Goal: Task Accomplishment & Management: Use online tool/utility

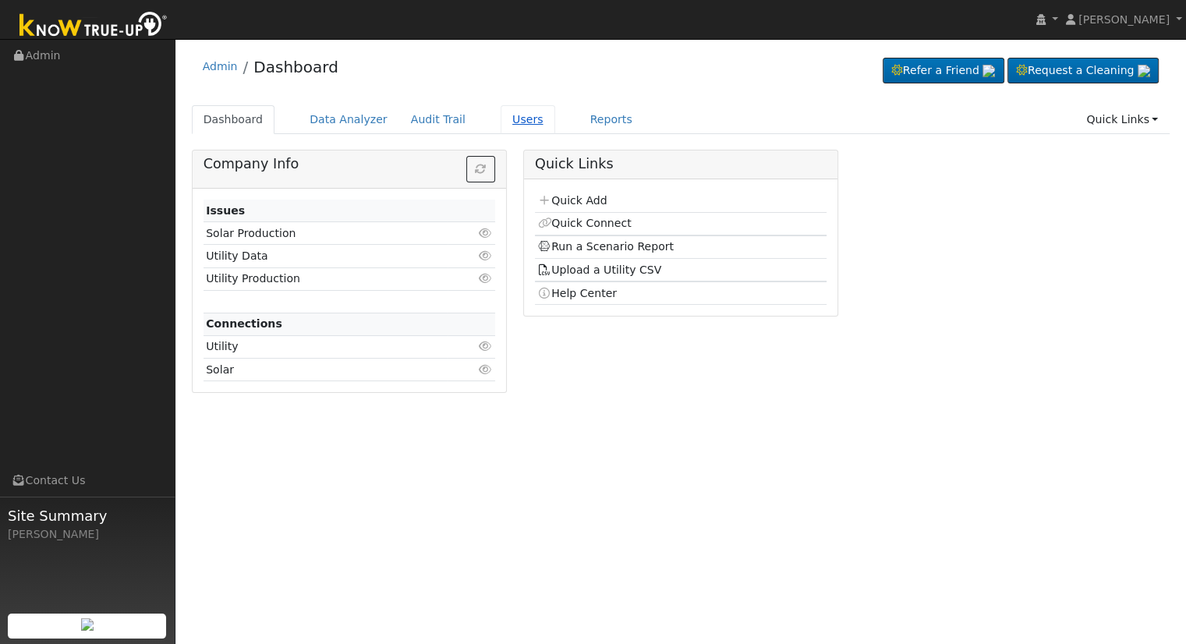
click at [500, 119] on link "Users" at bounding box center [527, 119] width 55 height 29
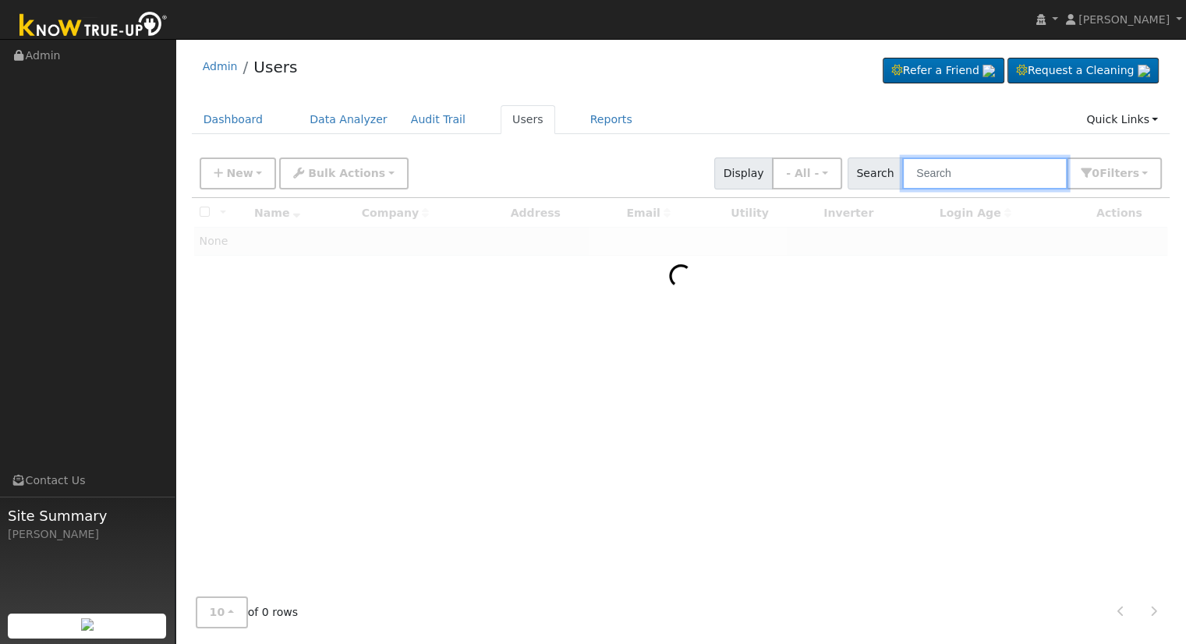
click at [995, 179] on input "text" at bounding box center [984, 173] width 165 height 32
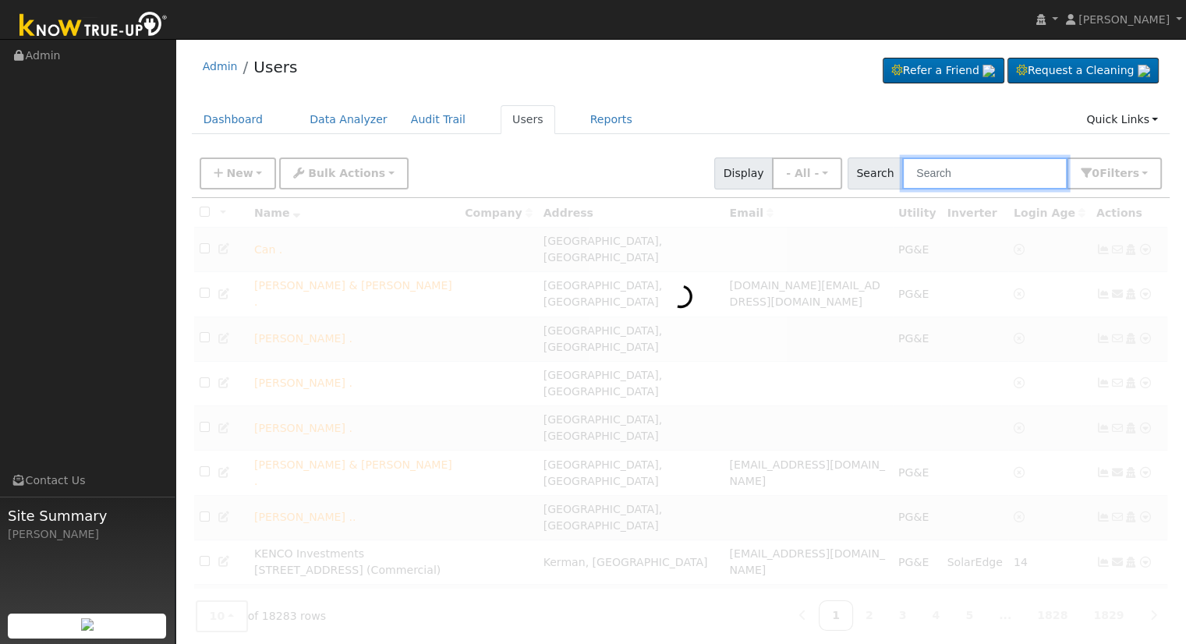
type input "b"
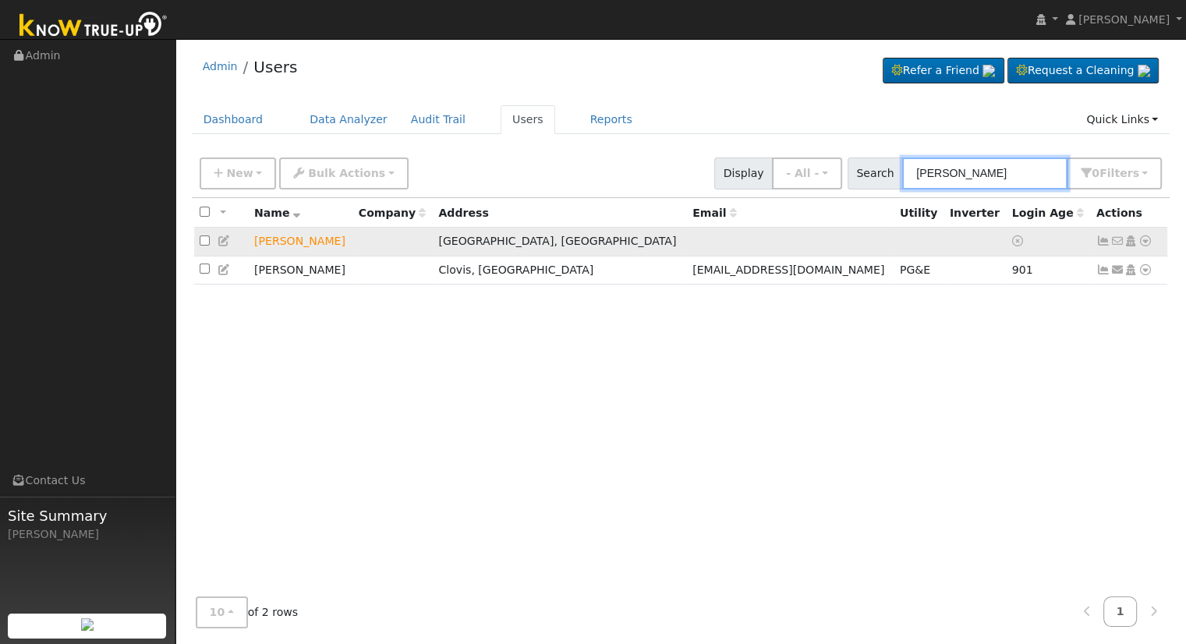
type input "habib"
click at [1144, 240] on icon at bounding box center [1145, 240] width 14 height 11
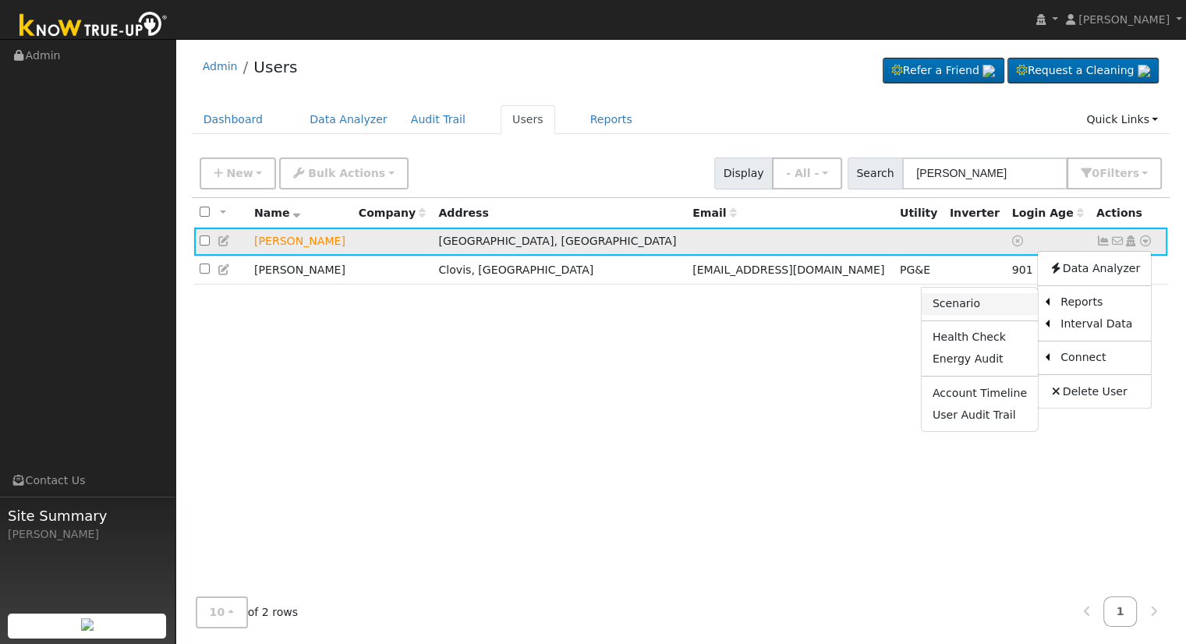
click at [998, 309] on link "Scenario" at bounding box center [979, 304] width 116 height 22
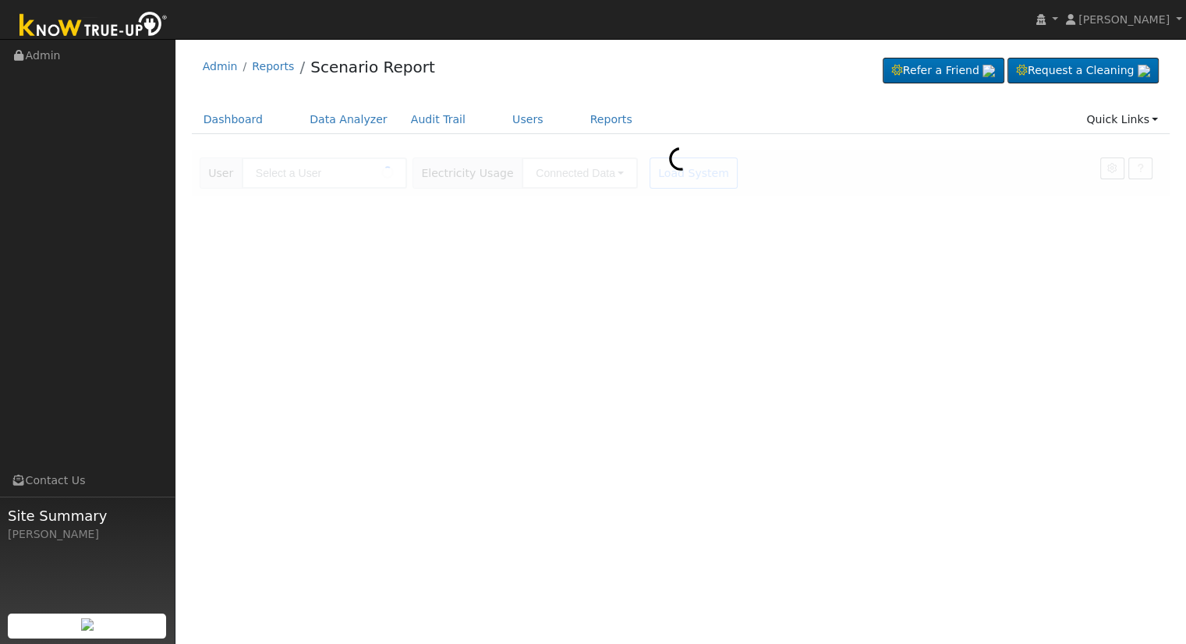
type input "Habib Barati"
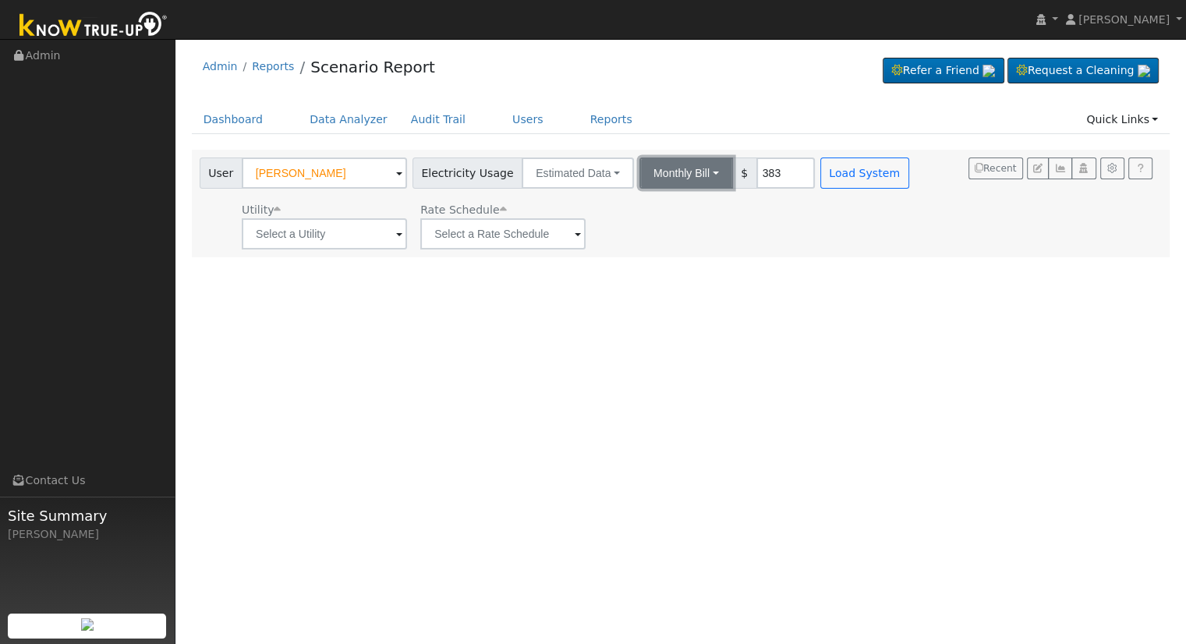
click at [667, 168] on button "Monthly Bill" at bounding box center [686, 172] width 94 height 31
click at [674, 207] on link "Annual Consumption" at bounding box center [665, 207] width 136 height 22
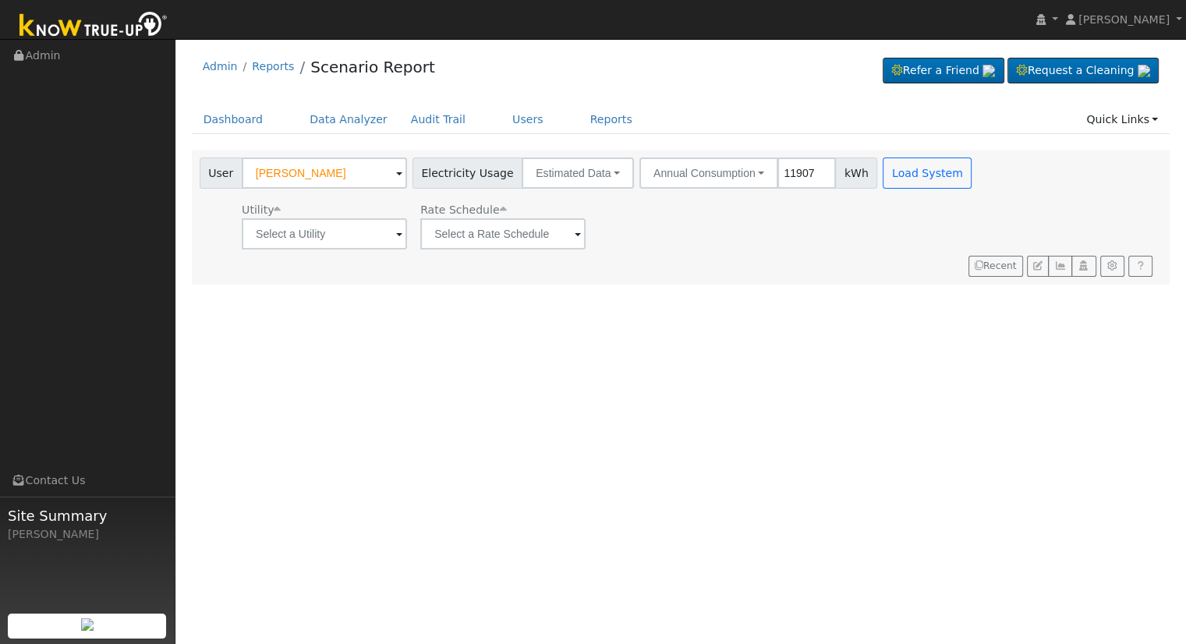
type input "11907"
click at [307, 228] on input "text" at bounding box center [324, 233] width 165 height 31
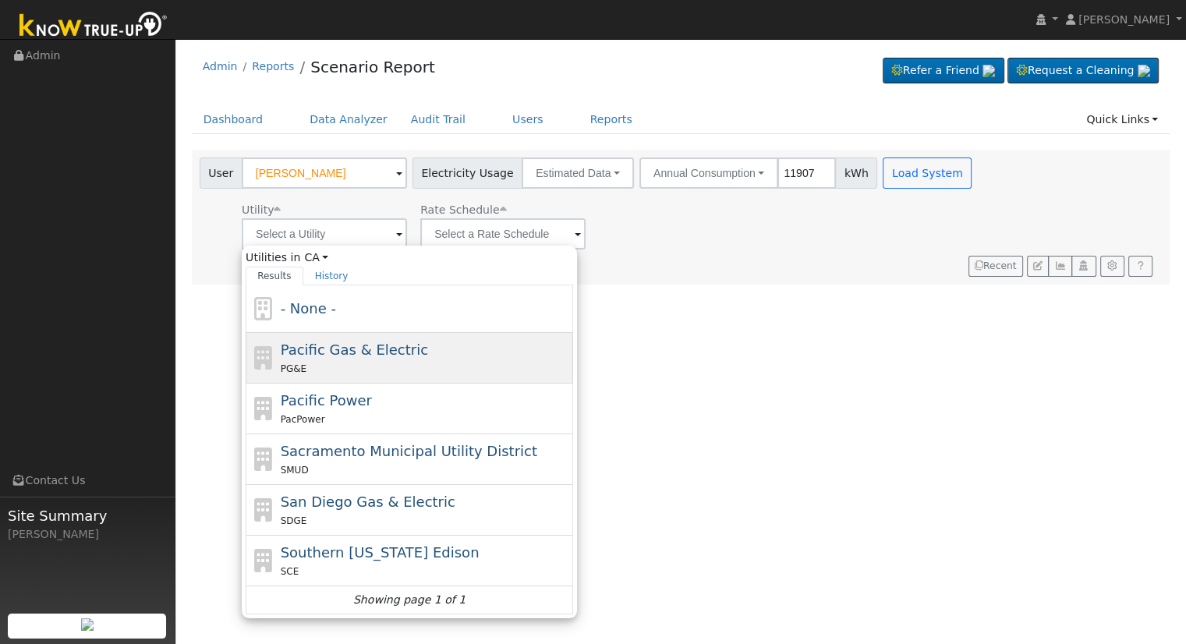
click at [374, 353] on span "Pacific Gas & Electric" at bounding box center [354, 349] width 147 height 16
type input "Pacific Gas & Electric"
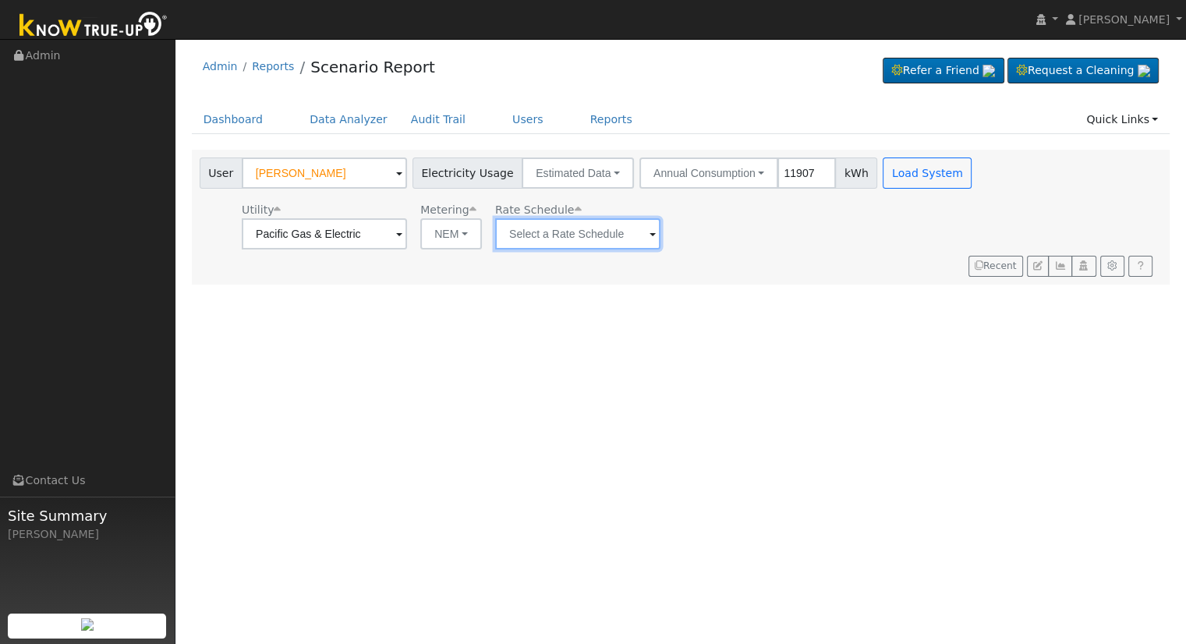
click at [580, 228] on input "text" at bounding box center [577, 233] width 165 height 31
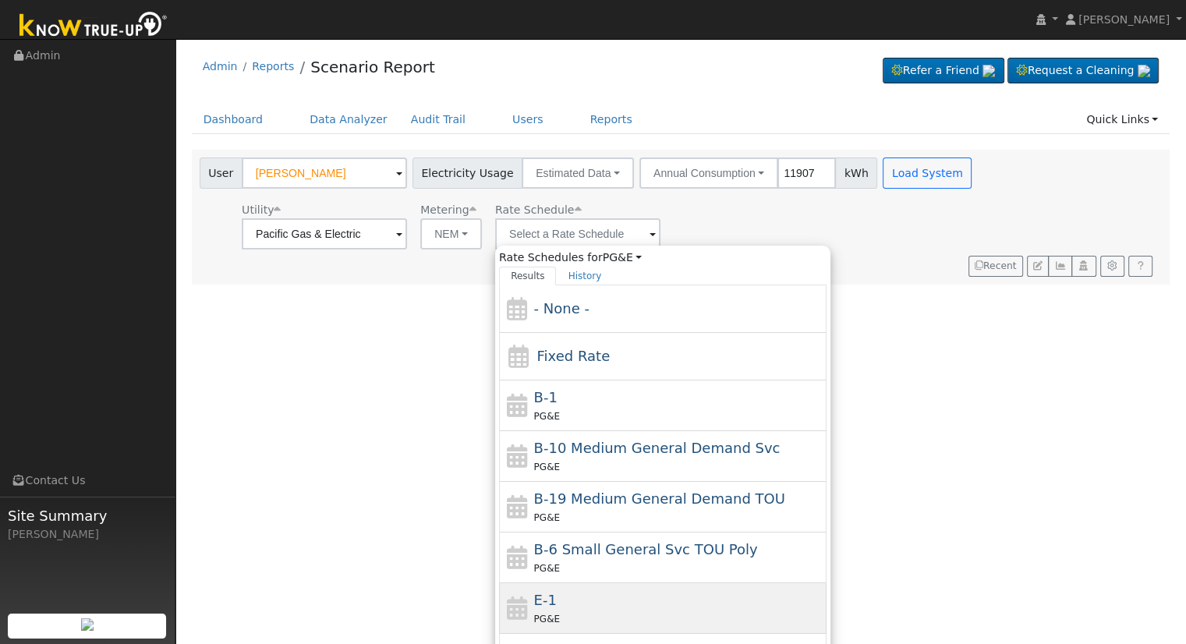
click at [616, 602] on div "E-1 PG&E" at bounding box center [678, 607] width 289 height 37
type input "E-1"
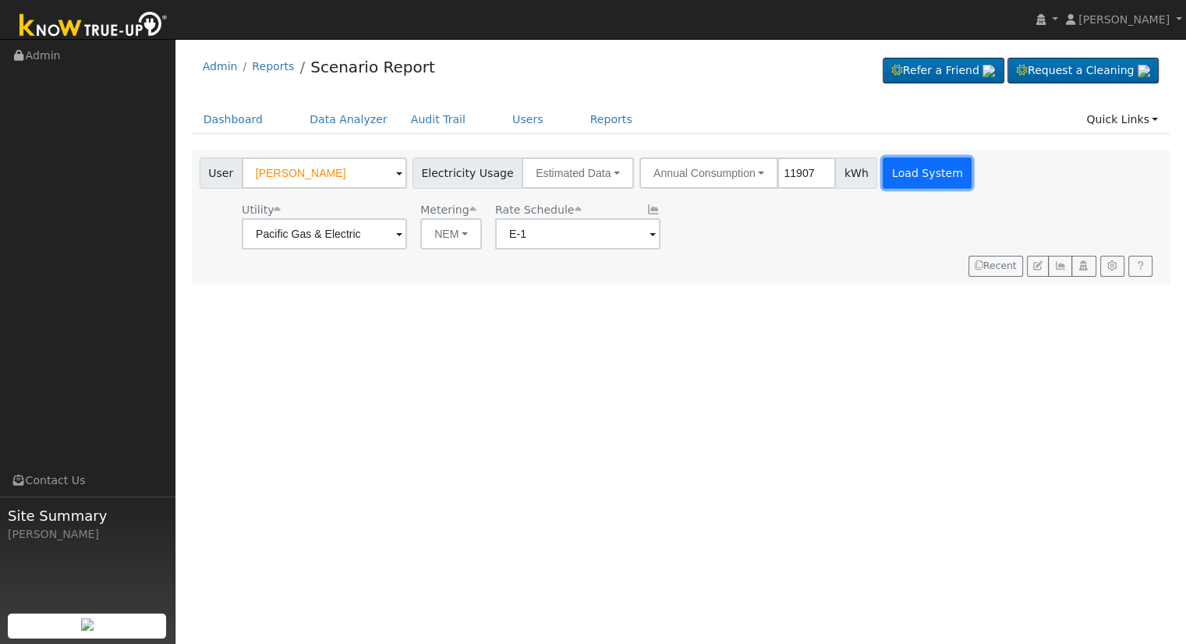
click at [916, 186] on button "Load System" at bounding box center [926, 172] width 89 height 31
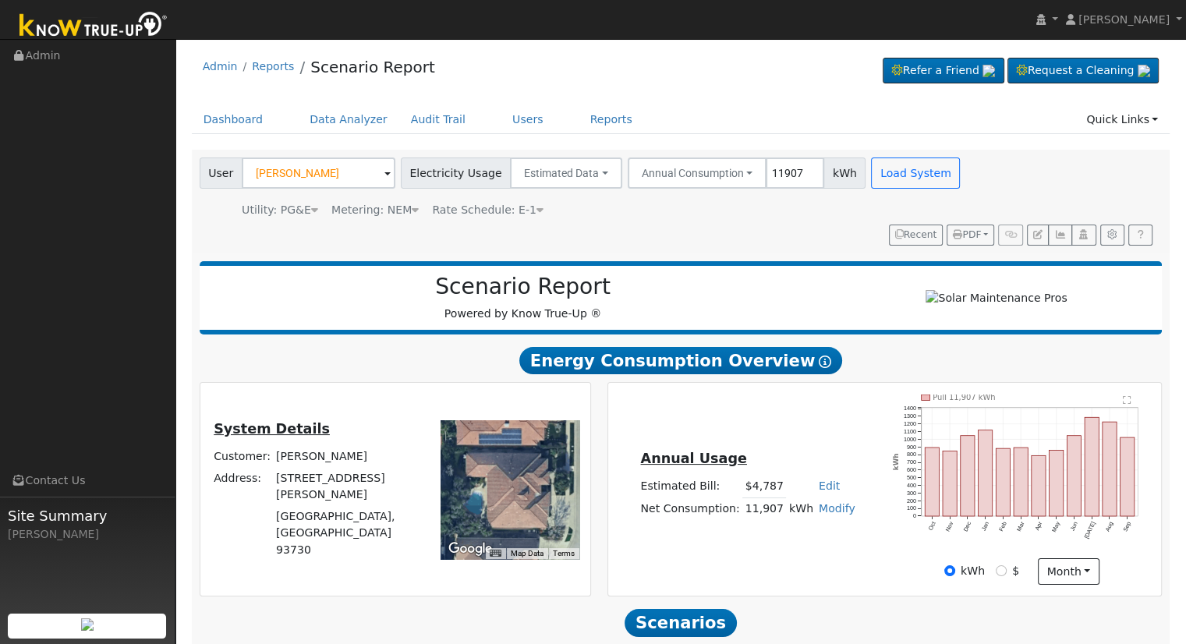
click at [822, 487] on link "Edit" at bounding box center [829, 485] width 21 height 12
type input "5477"
click at [776, 554] on div "Annual Usage Estimated Bill: $5,477 Edit Estimated Bill $ 5477 Annual Net Consu…" at bounding box center [884, 489] width 548 height 190
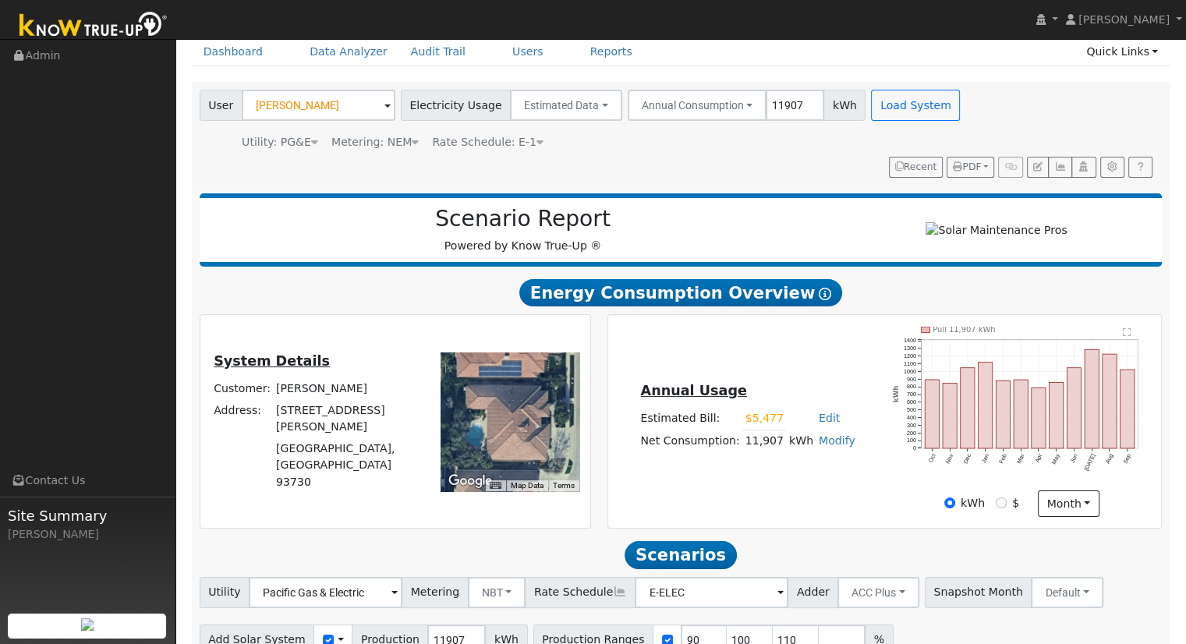
scroll to position [149, 0]
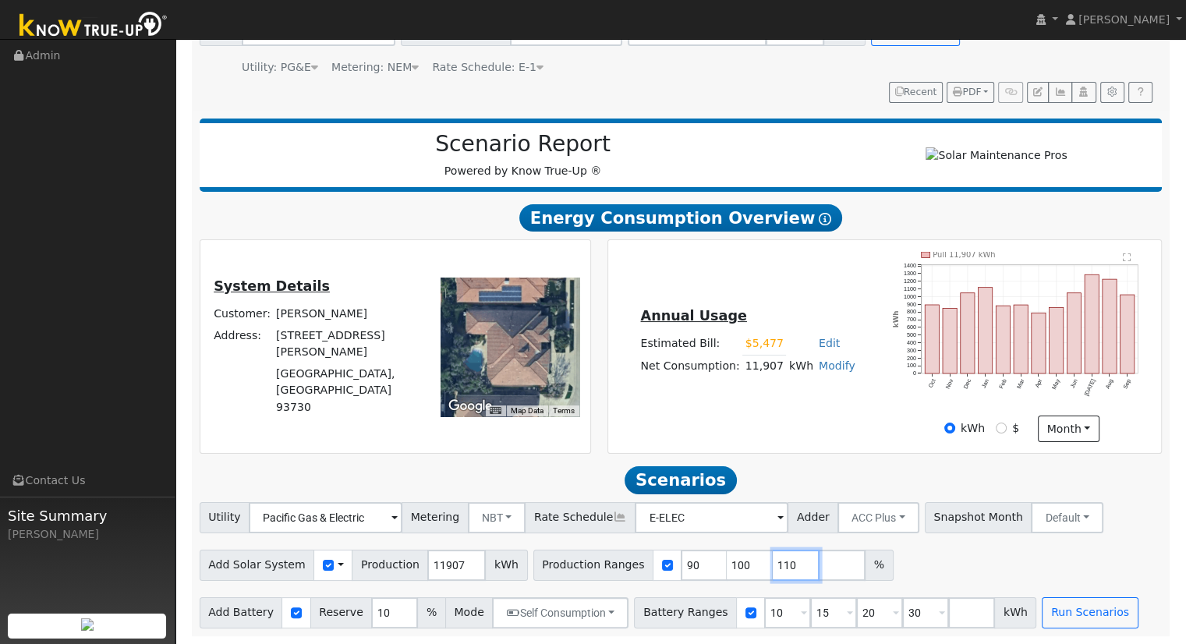
click at [773, 563] on input "110" at bounding box center [796, 565] width 47 height 31
type input "1"
type input "100.453514739"
click at [902, 600] on input "30" at bounding box center [925, 612] width 47 height 31
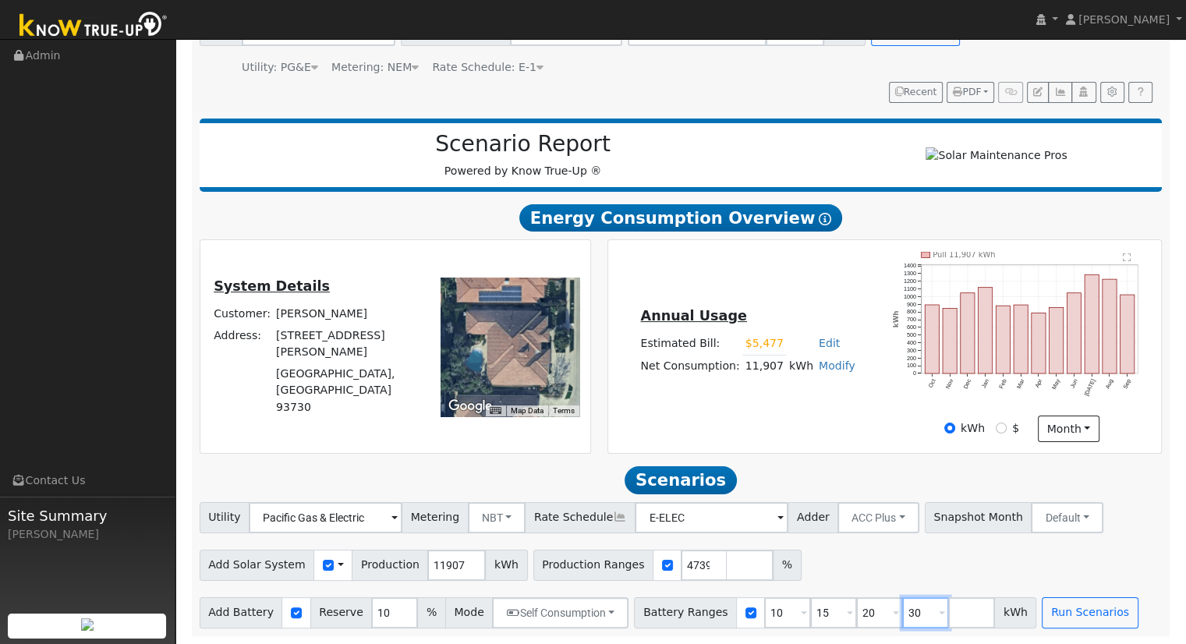
scroll to position [0, 0]
type input "3"
type input "20"
click at [810, 607] on input "number" at bounding box center [833, 612] width 47 height 31
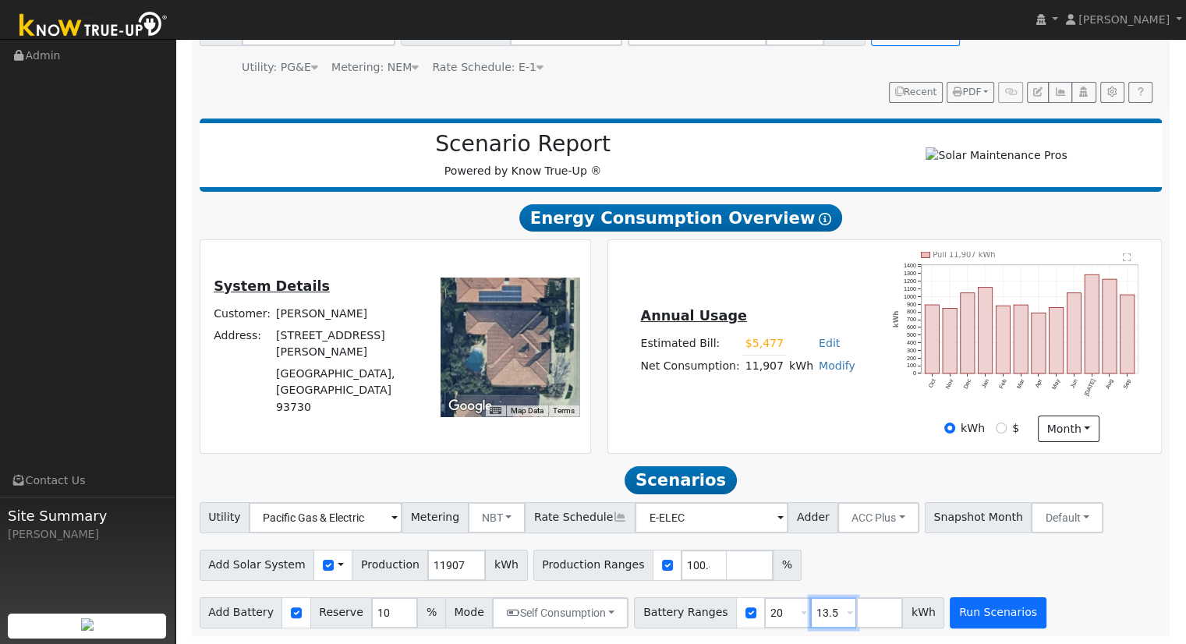
type input "13.5"
type input "20"
click at [978, 619] on button "Run Scenarios" at bounding box center [998, 612] width 96 height 31
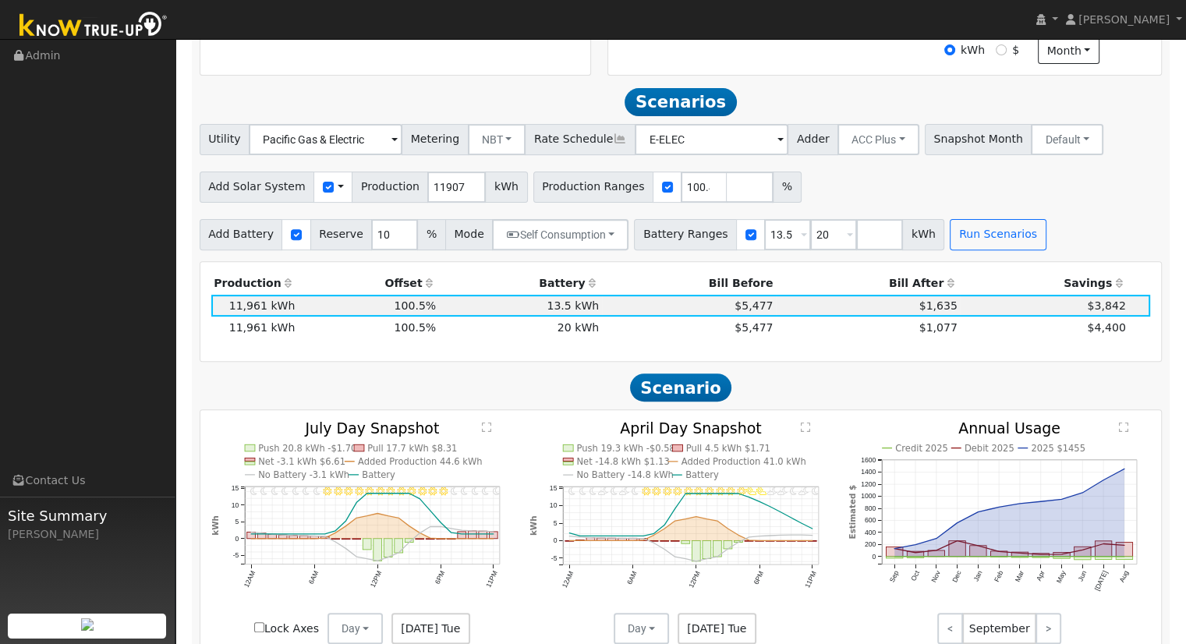
scroll to position [566, 0]
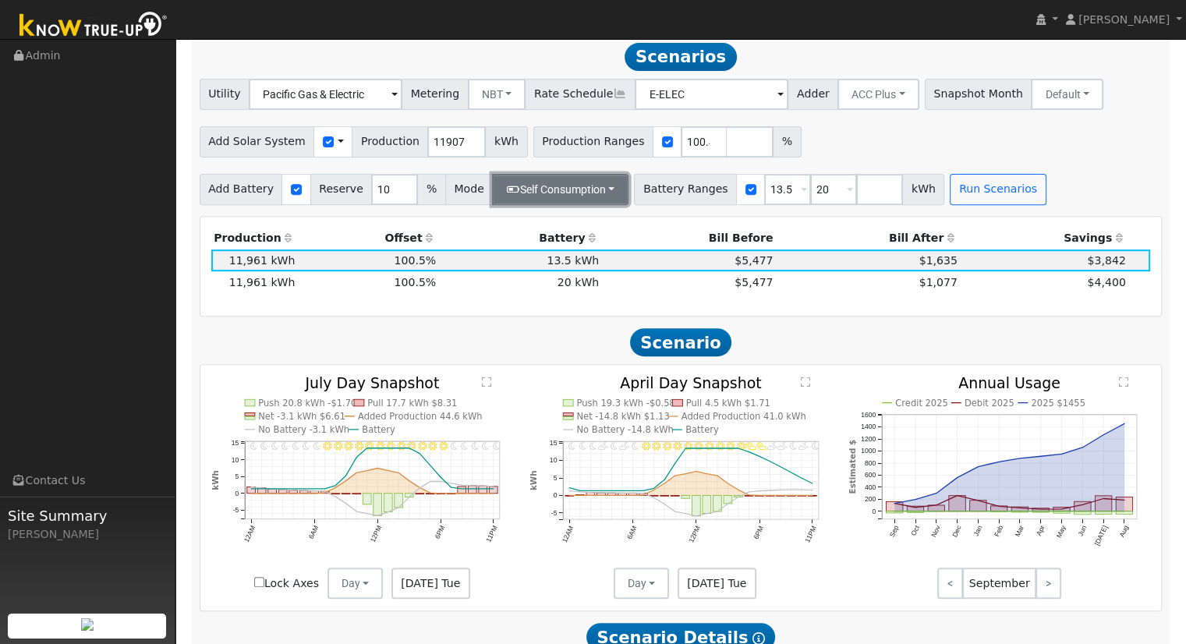
click at [577, 196] on button "Self Consumption" at bounding box center [560, 189] width 136 height 31
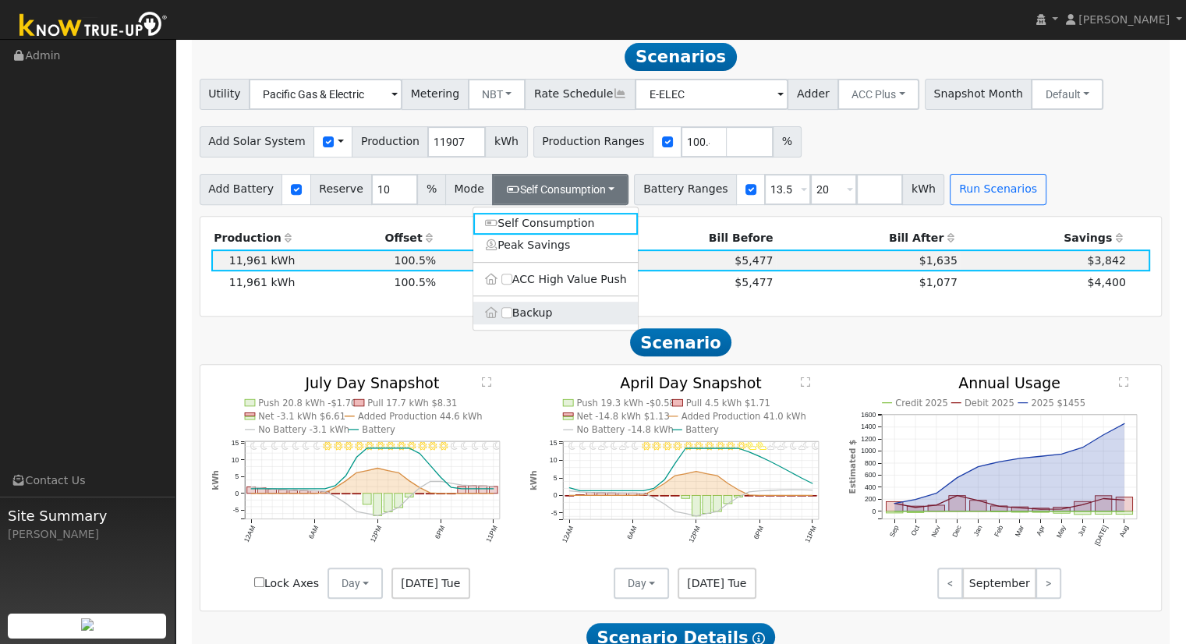
click at [555, 308] on label "Backup" at bounding box center [555, 313] width 164 height 22
click at [512, 308] on input "Backup" at bounding box center [506, 312] width 11 height 11
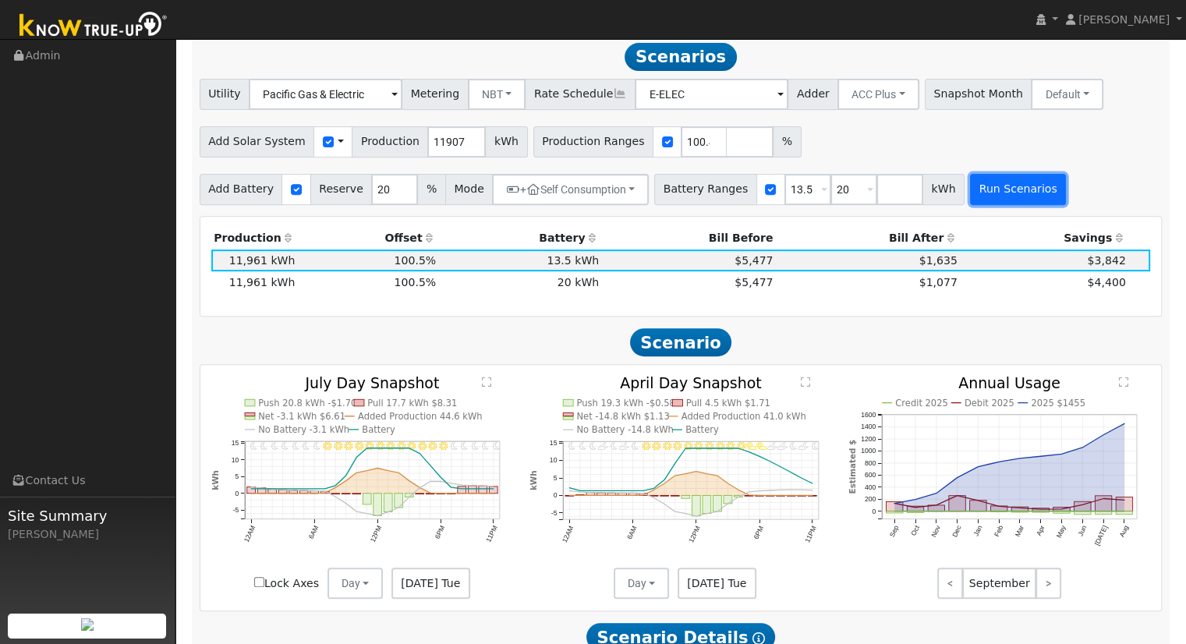
click at [974, 195] on button "Run Scenarios" at bounding box center [1018, 189] width 96 height 31
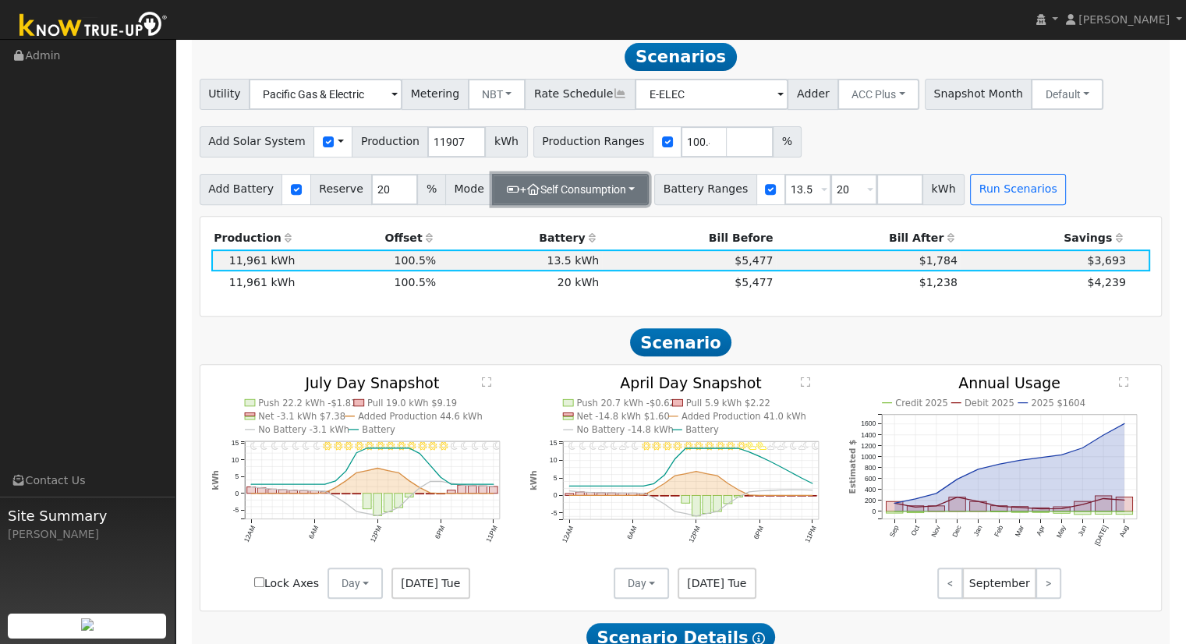
click at [574, 193] on button "+ Self Consumption" at bounding box center [570, 189] width 157 height 31
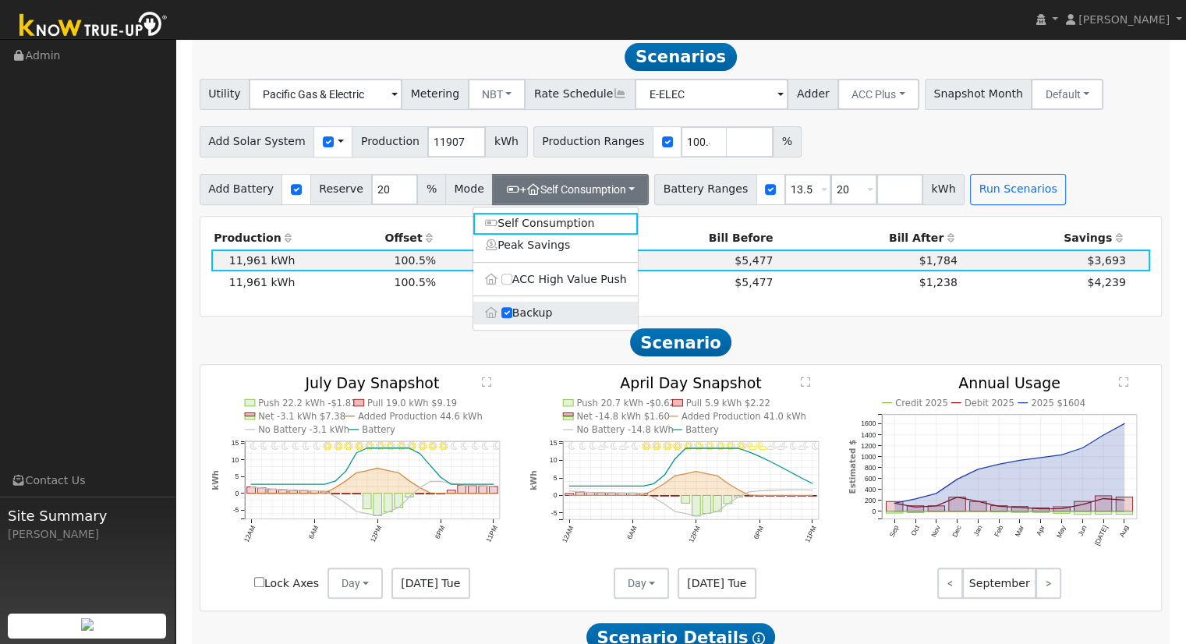
click at [513, 322] on label "Backup" at bounding box center [555, 313] width 164 height 22
click at [512, 318] on input "Backup" at bounding box center [506, 312] width 11 height 11
type input "10"
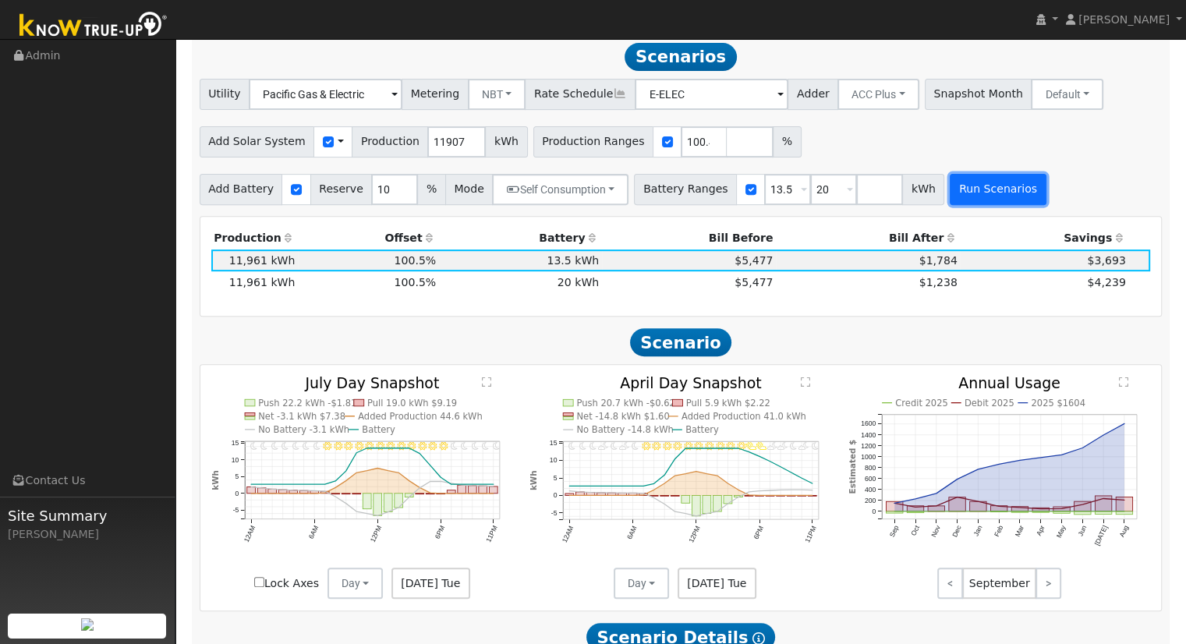
click at [981, 188] on button "Run Scenarios" at bounding box center [998, 189] width 96 height 31
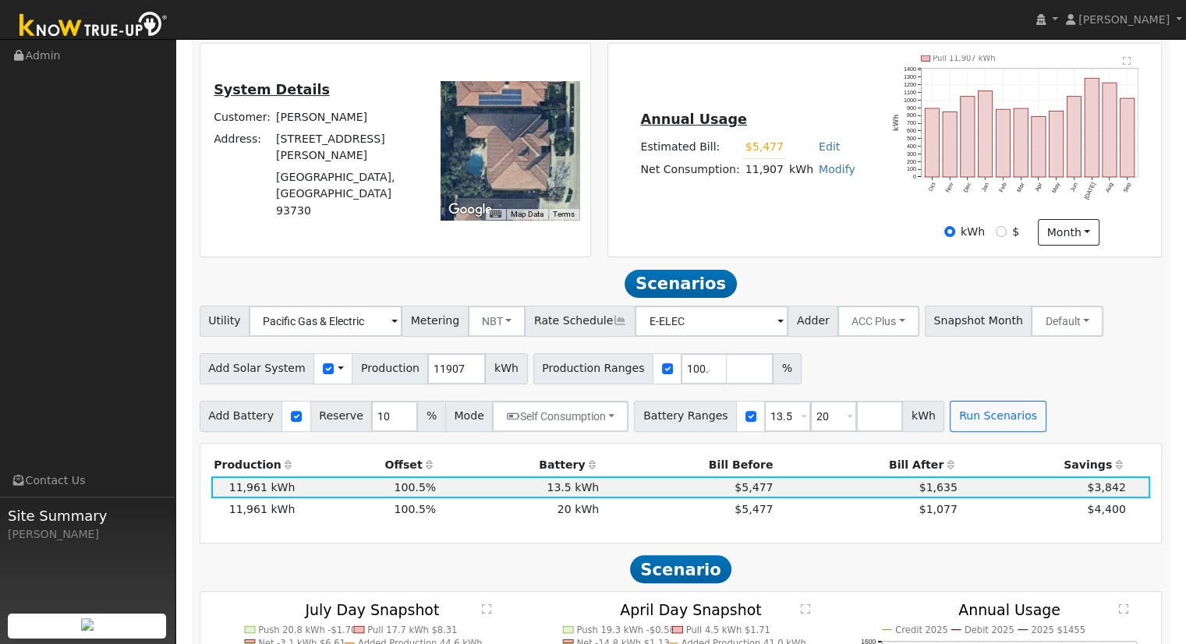
scroll to position [332, 0]
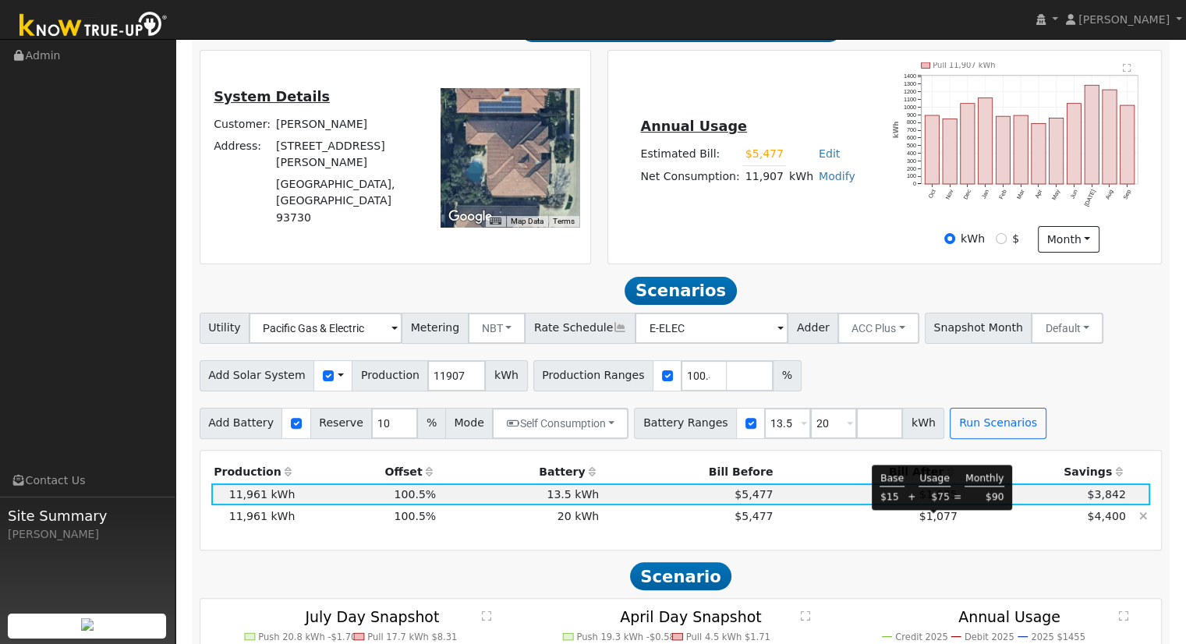
click at [939, 519] on span "$1,077" at bounding box center [938, 516] width 38 height 12
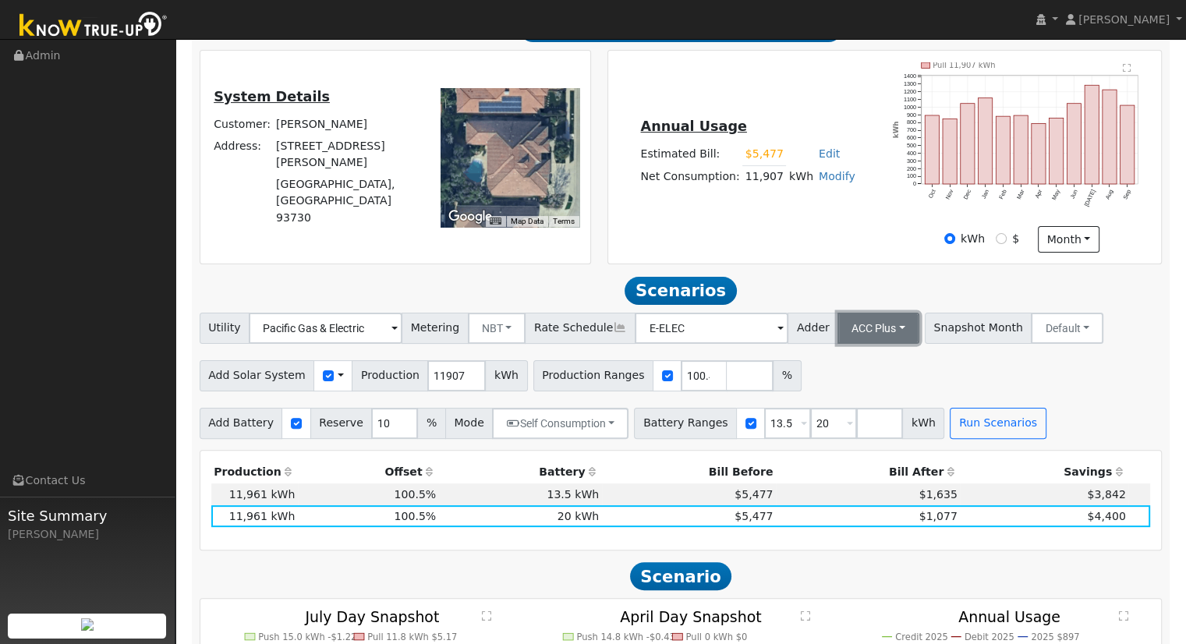
click at [839, 334] on button "ACC Plus" at bounding box center [878, 328] width 82 height 31
drag, startPoint x: 861, startPoint y: 410, endPoint x: 877, endPoint y: 417, distance: 17.1
click at [862, 411] on link "SB-535" at bounding box center [861, 406] width 108 height 22
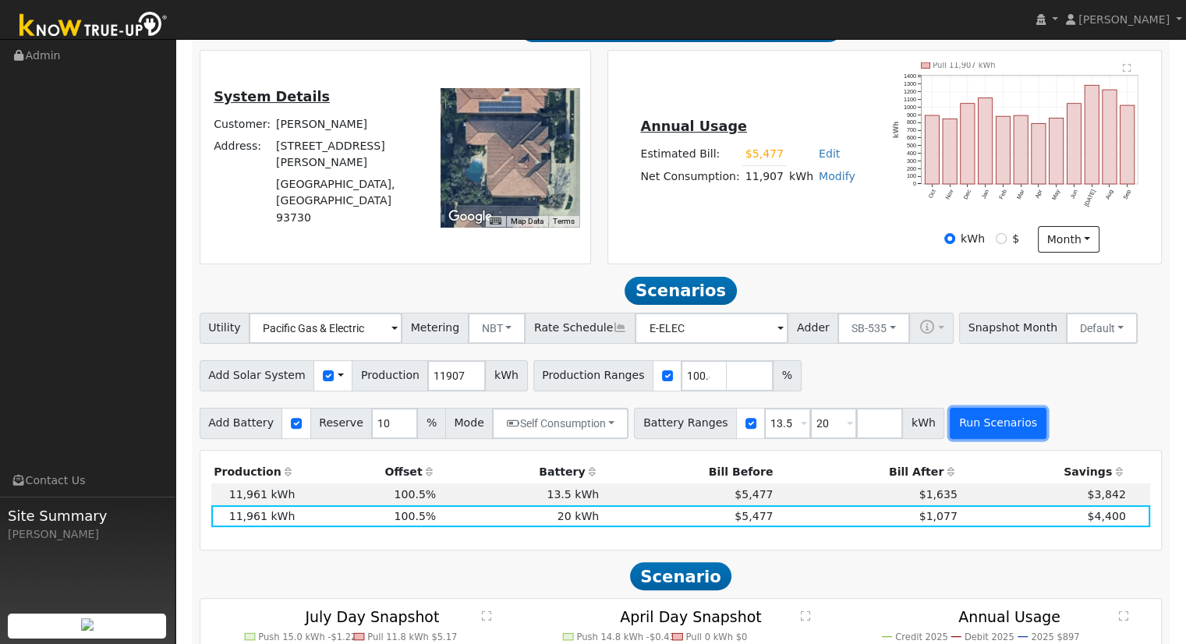
click at [996, 439] on button "Run Scenarios" at bounding box center [998, 423] width 96 height 31
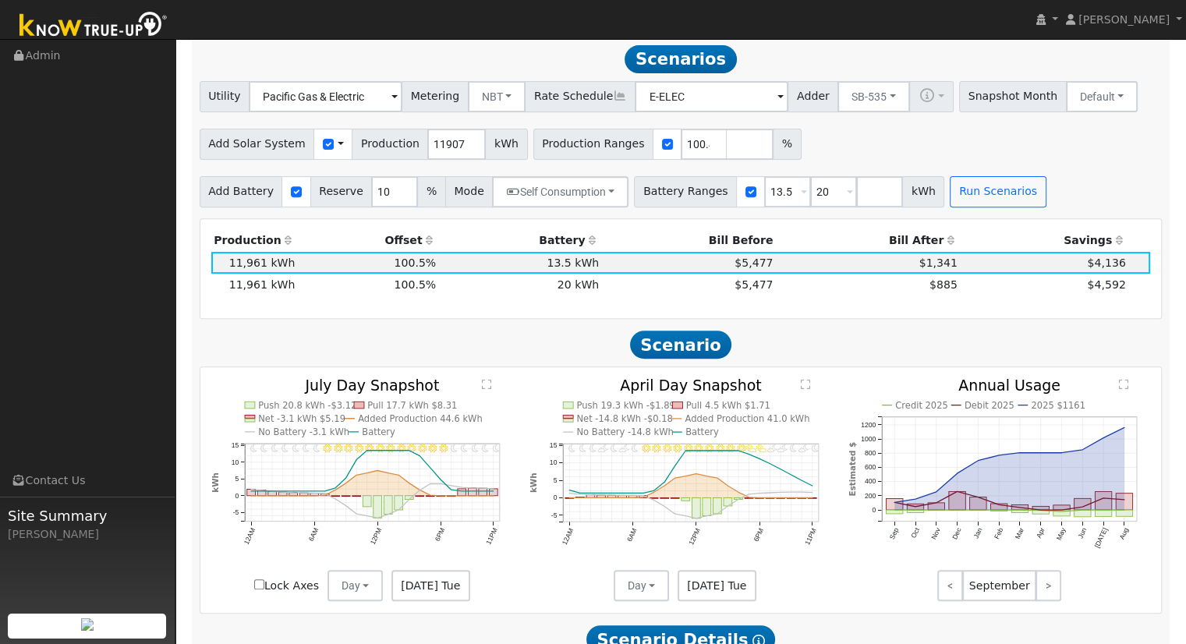
scroll to position [566, 0]
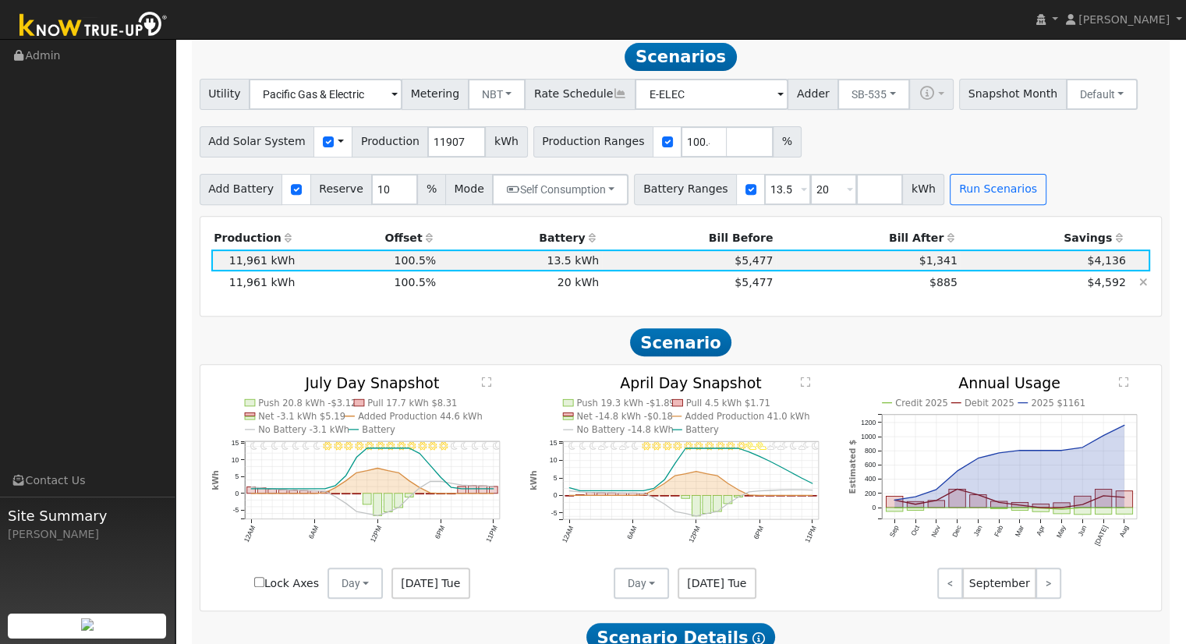
click at [890, 281] on td "$885" at bounding box center [868, 282] width 184 height 22
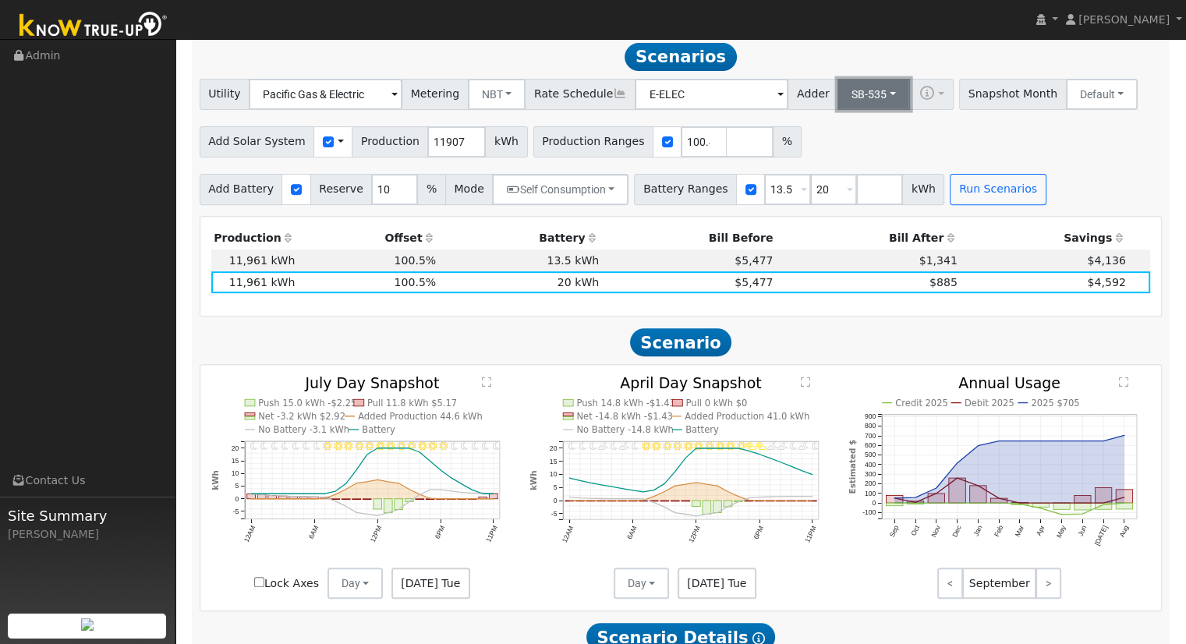
click at [854, 103] on button "SB-535" at bounding box center [873, 94] width 73 height 31
click at [836, 155] on link "ACC Plus" at bounding box center [861, 151] width 108 height 22
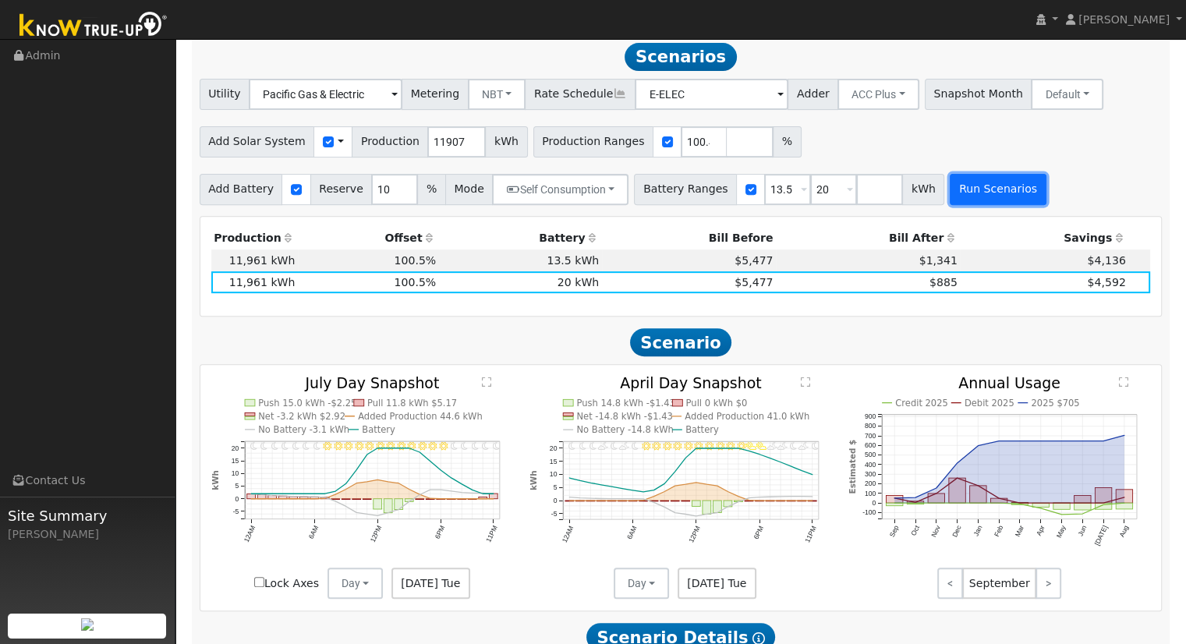
click at [950, 191] on button "Run Scenarios" at bounding box center [998, 189] width 96 height 31
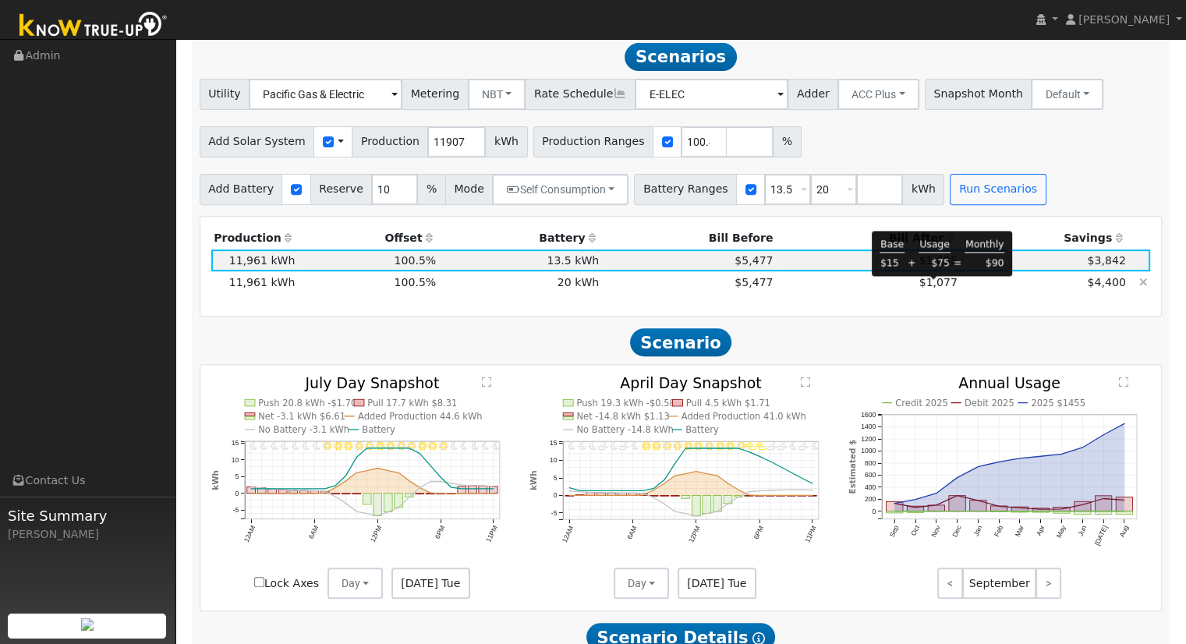
click at [943, 286] on span "$1,077" at bounding box center [938, 282] width 38 height 12
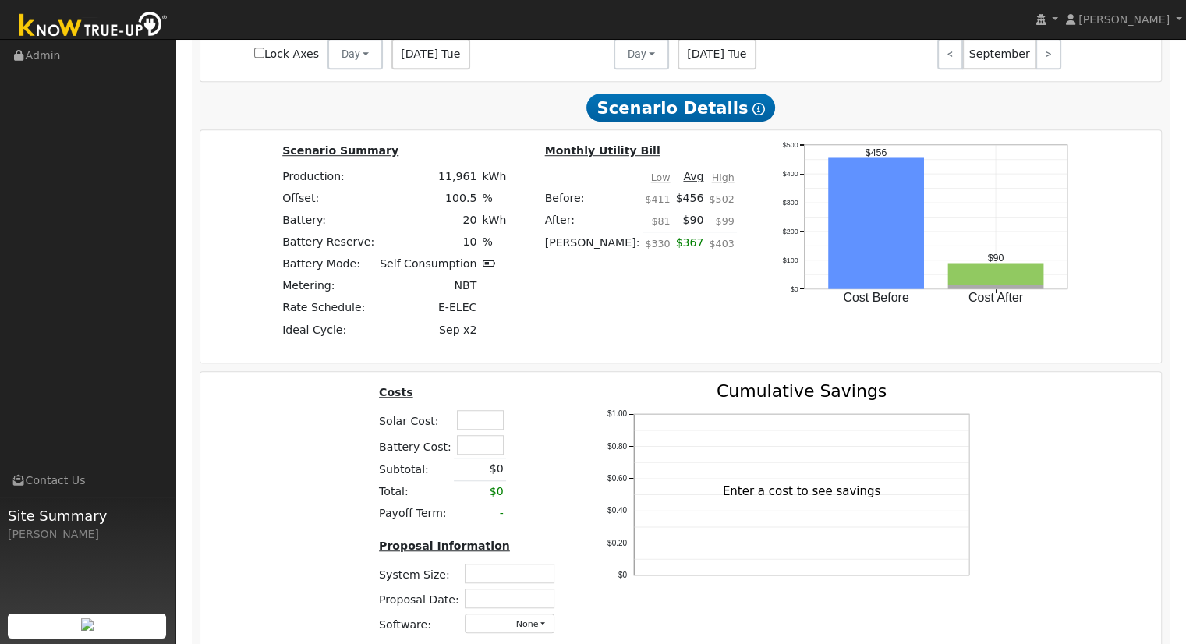
scroll to position [1190, 0]
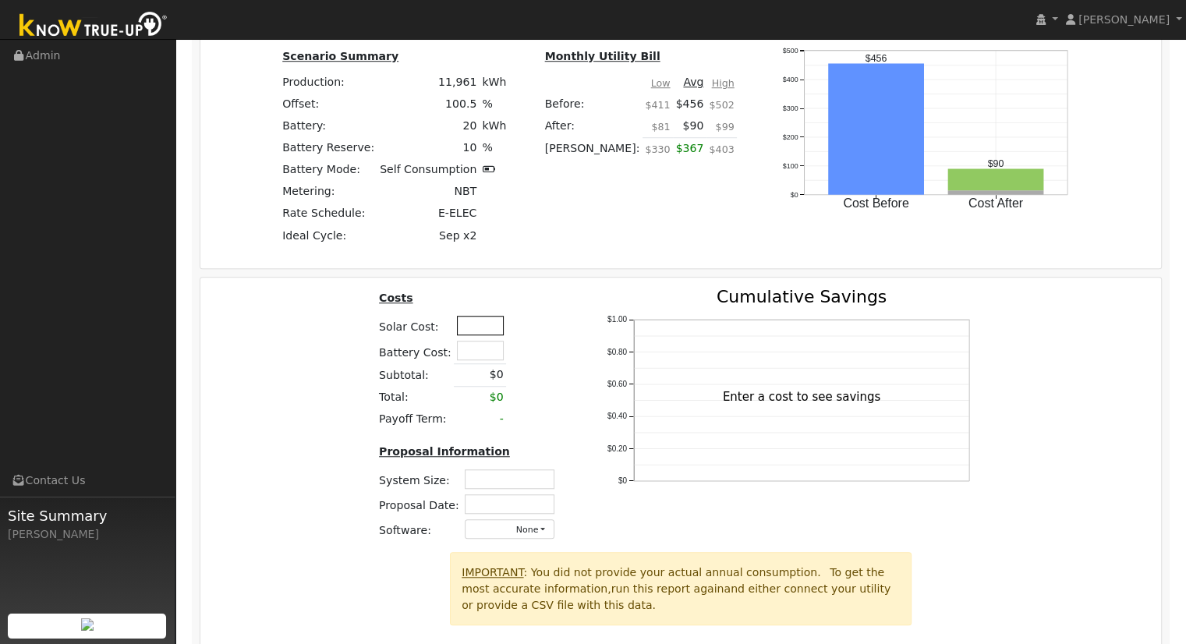
click at [472, 331] on input "text" at bounding box center [480, 325] width 47 height 19
type input "$43,650"
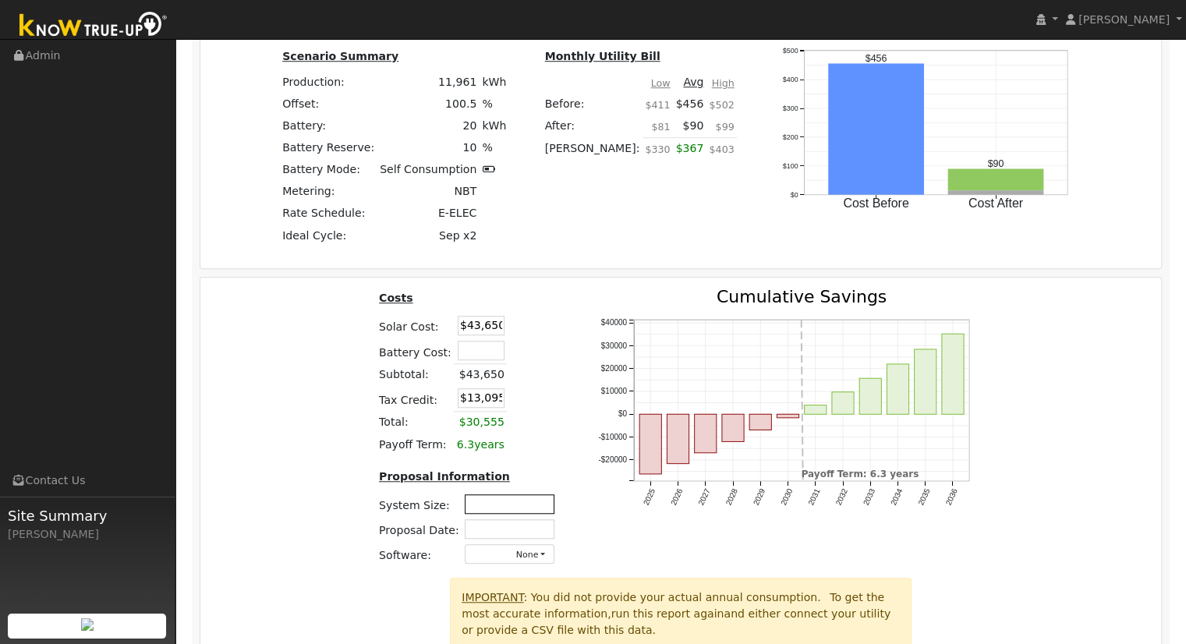
click at [483, 509] on input "text" at bounding box center [510, 503] width 90 height 19
type input "7.38"
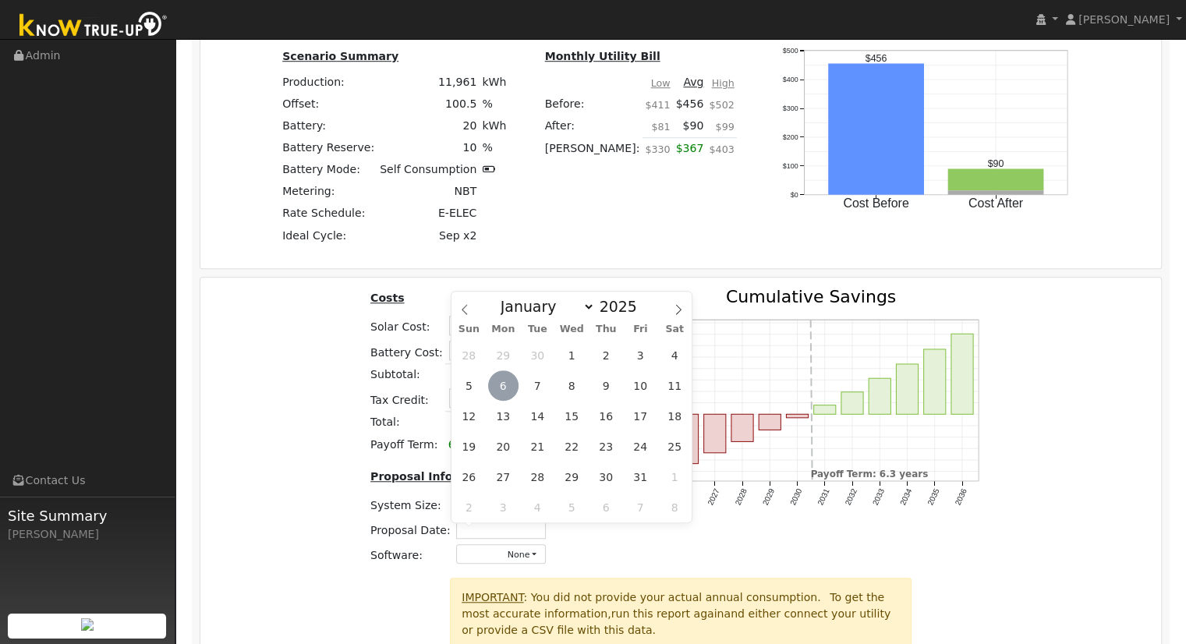
click at [511, 384] on span "6" at bounding box center [503, 385] width 30 height 30
type input "[DATE]"
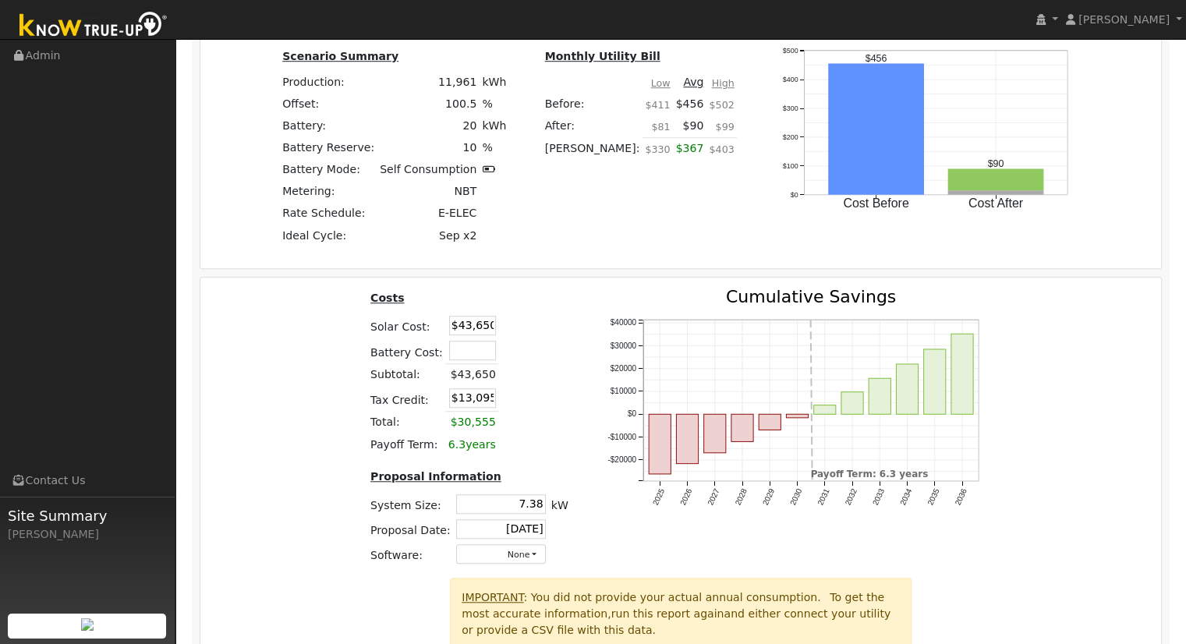
click at [1017, 540] on div "Costs Solar Cost: $43,650 Battery Cost: Subtotal: $43,650 Tax Credit: $13,095 T…" at bounding box center [681, 432] width 972 height 288
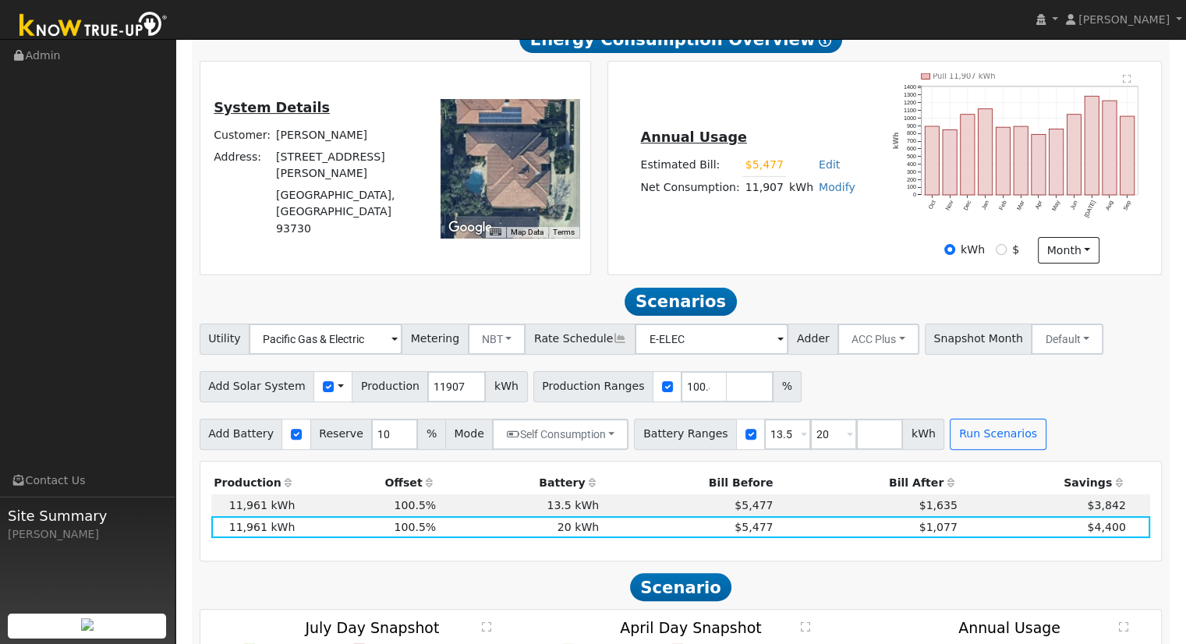
scroll to position [0, 0]
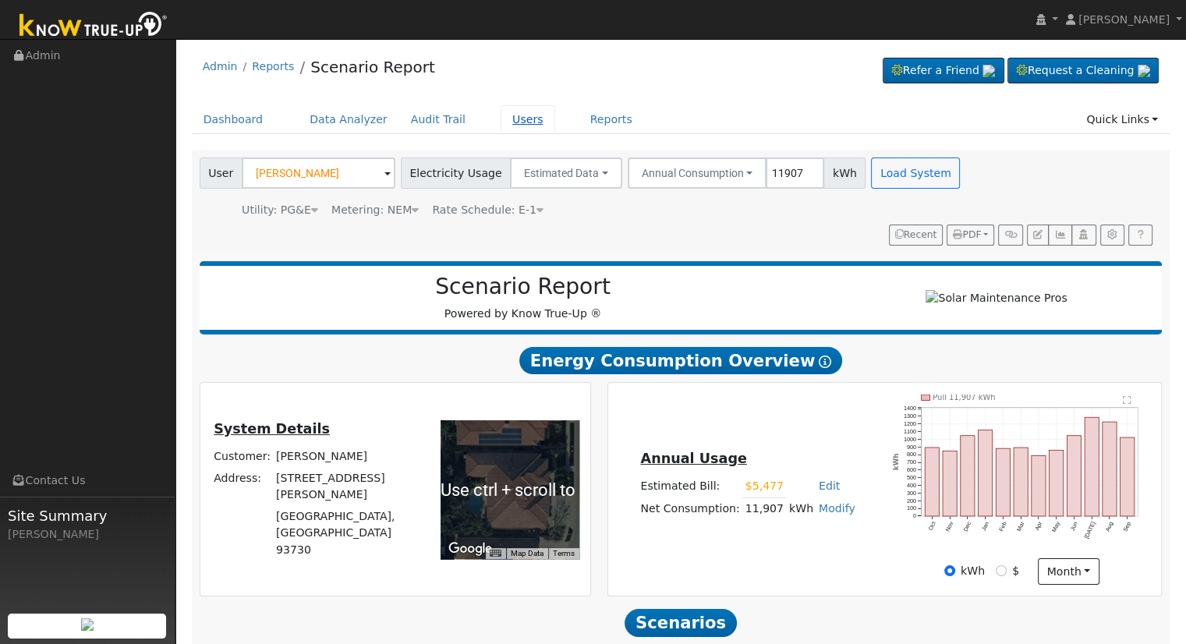
click at [502, 118] on link "Users" at bounding box center [527, 119] width 55 height 29
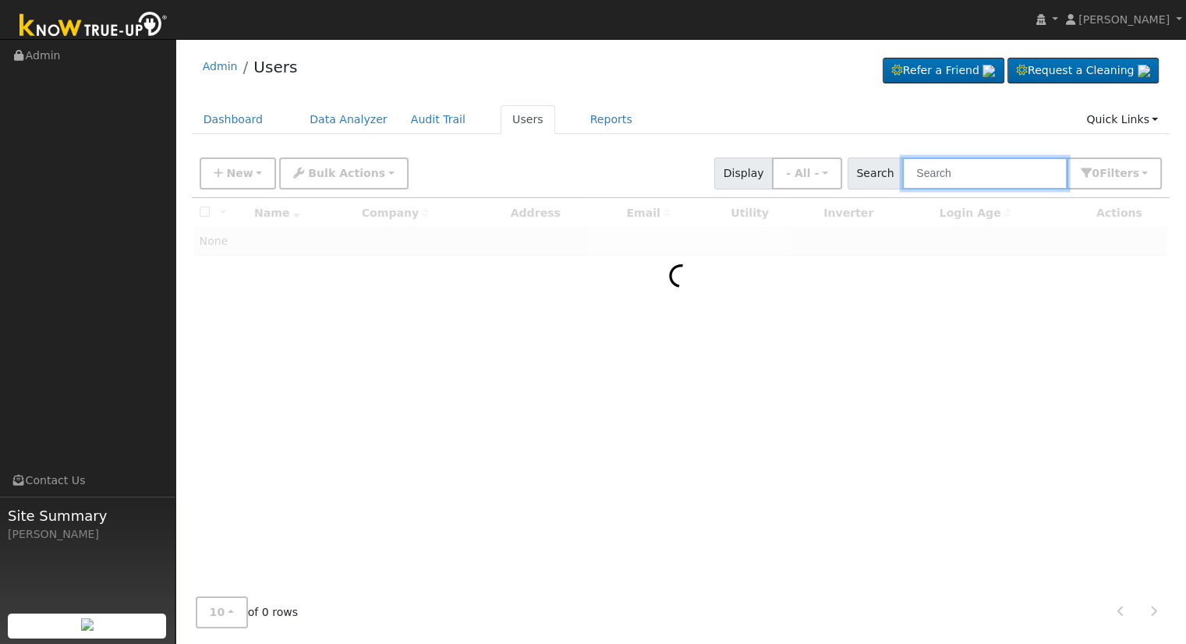
click at [961, 172] on input "text" at bounding box center [984, 173] width 165 height 32
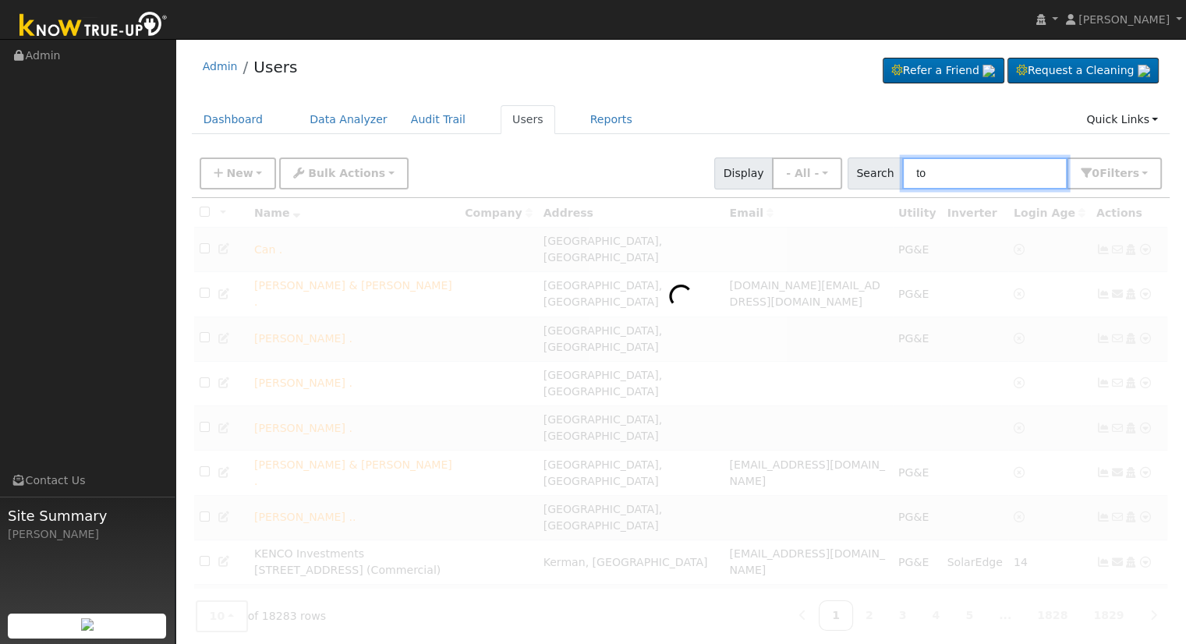
type input "t"
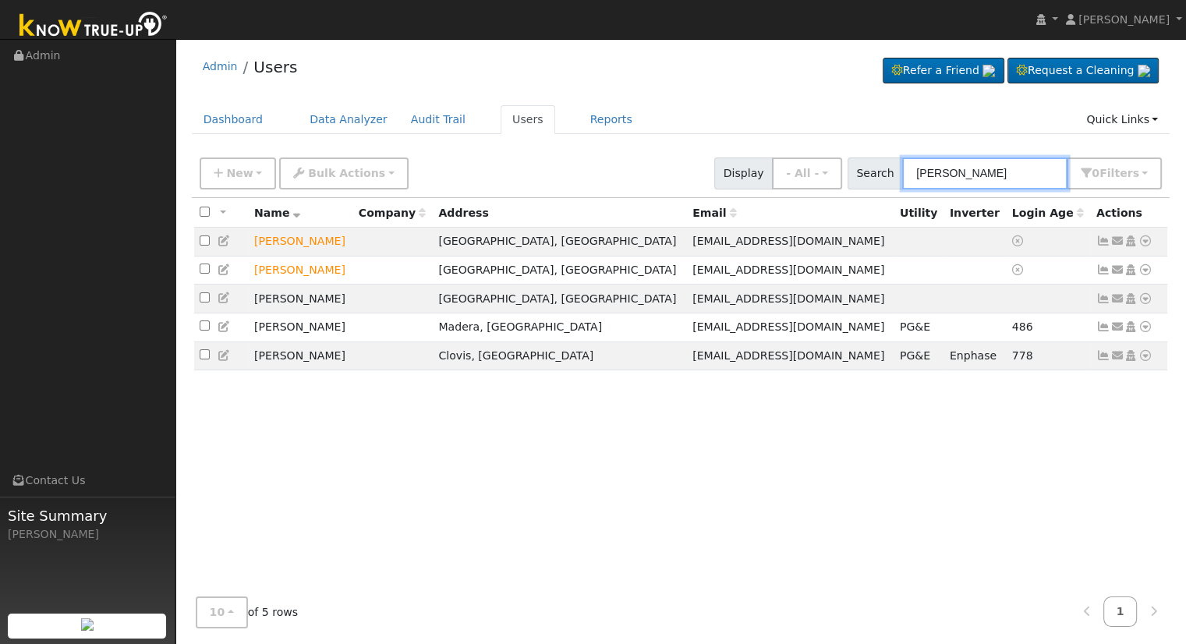
type input "[PERSON_NAME]"
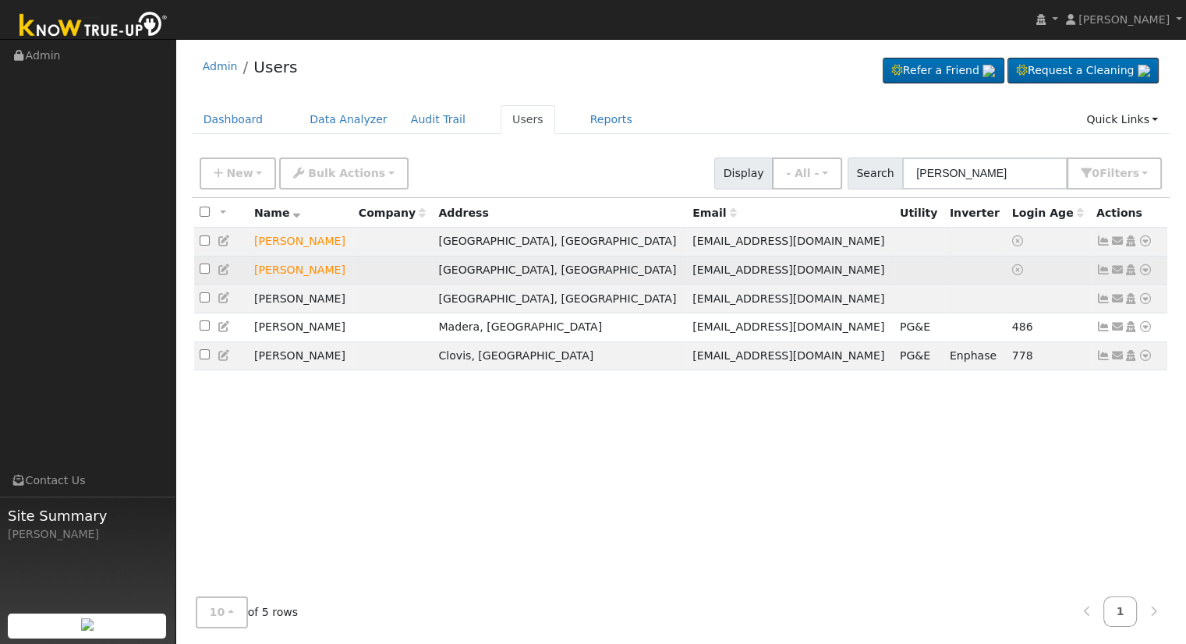
click at [1145, 269] on icon at bounding box center [1145, 269] width 14 height 11
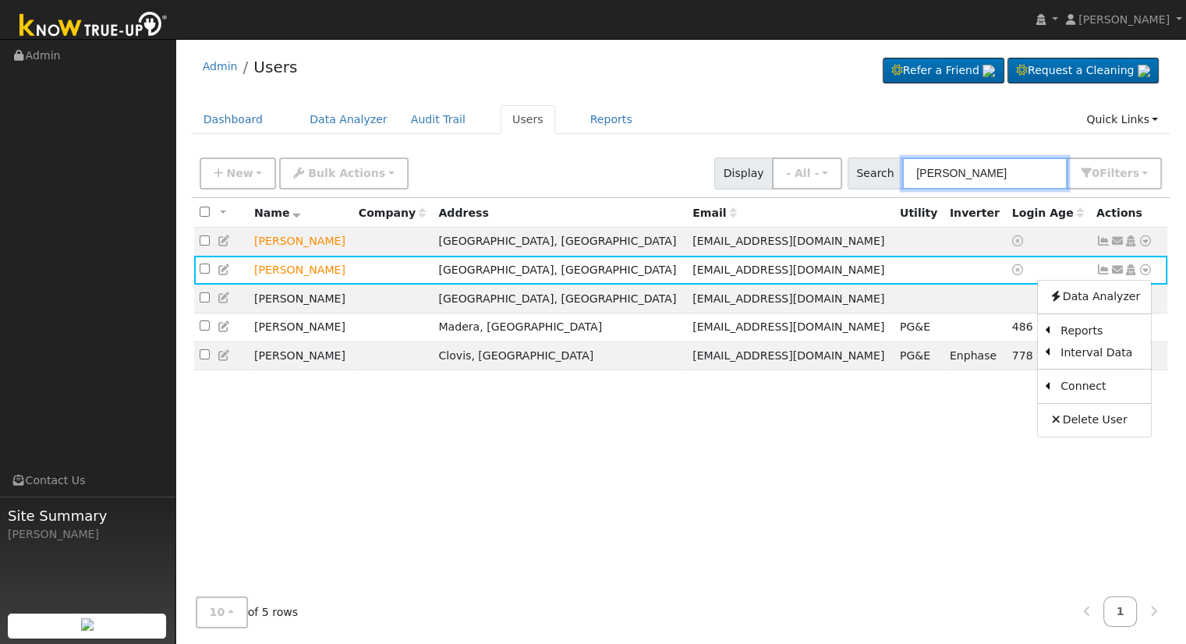
click at [999, 175] on input "rugg" at bounding box center [984, 173] width 165 height 32
drag, startPoint x: 999, startPoint y: 175, endPoint x: 915, endPoint y: 174, distance: 83.4
click at [915, 174] on input "rugg" at bounding box center [984, 173] width 165 height 32
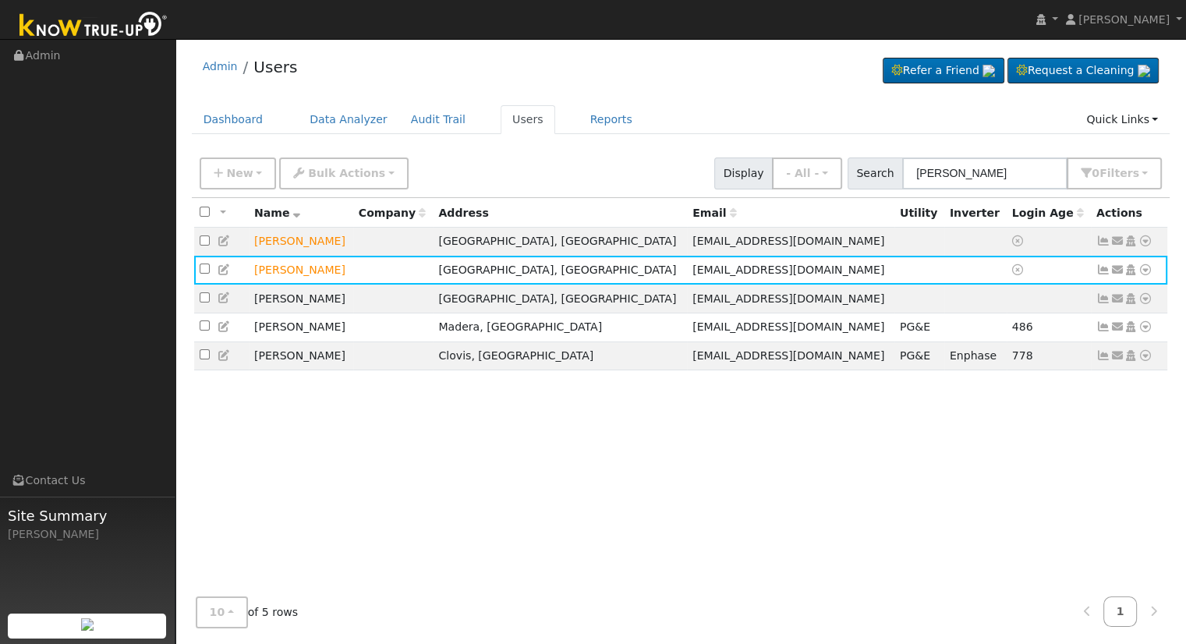
click at [885, 440] on div "All None All on page None on page Name Company Address Email Utility Inverter L…" at bounding box center [681, 391] width 978 height 387
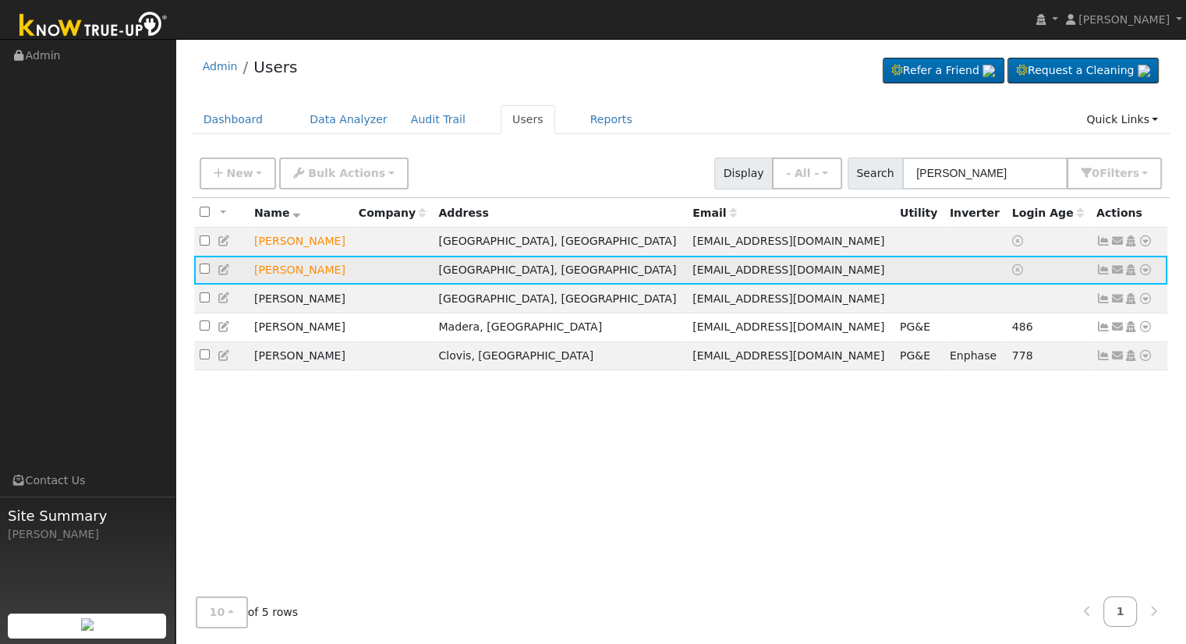
click at [1144, 274] on icon at bounding box center [1145, 269] width 14 height 11
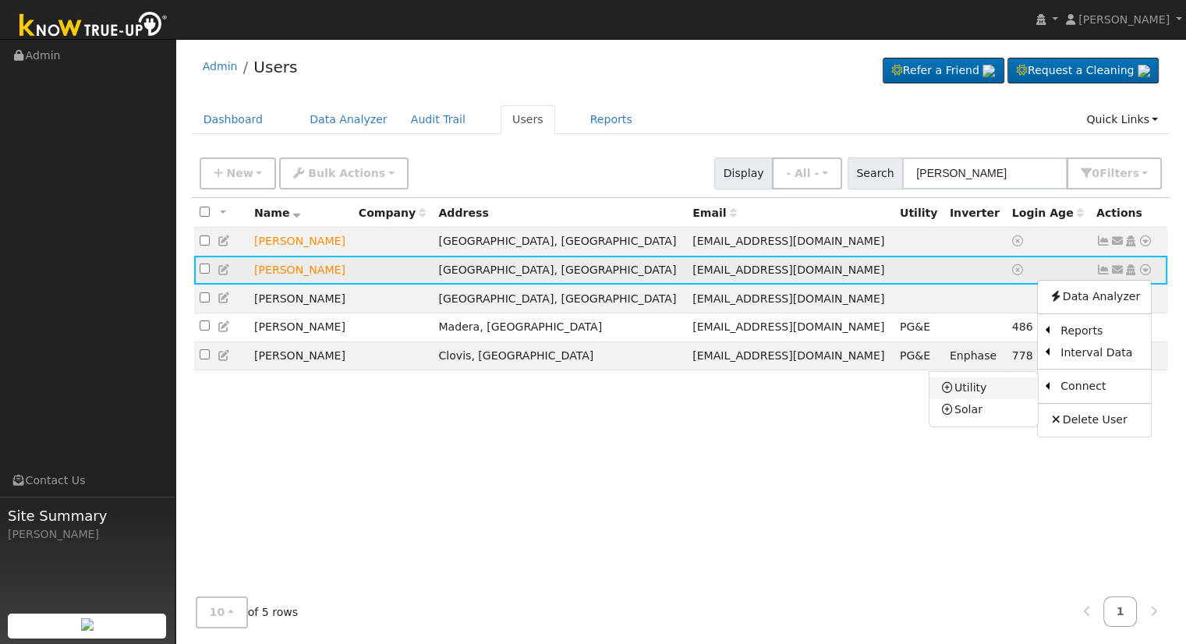
click at [972, 395] on link "Utility" at bounding box center [983, 388] width 108 height 22
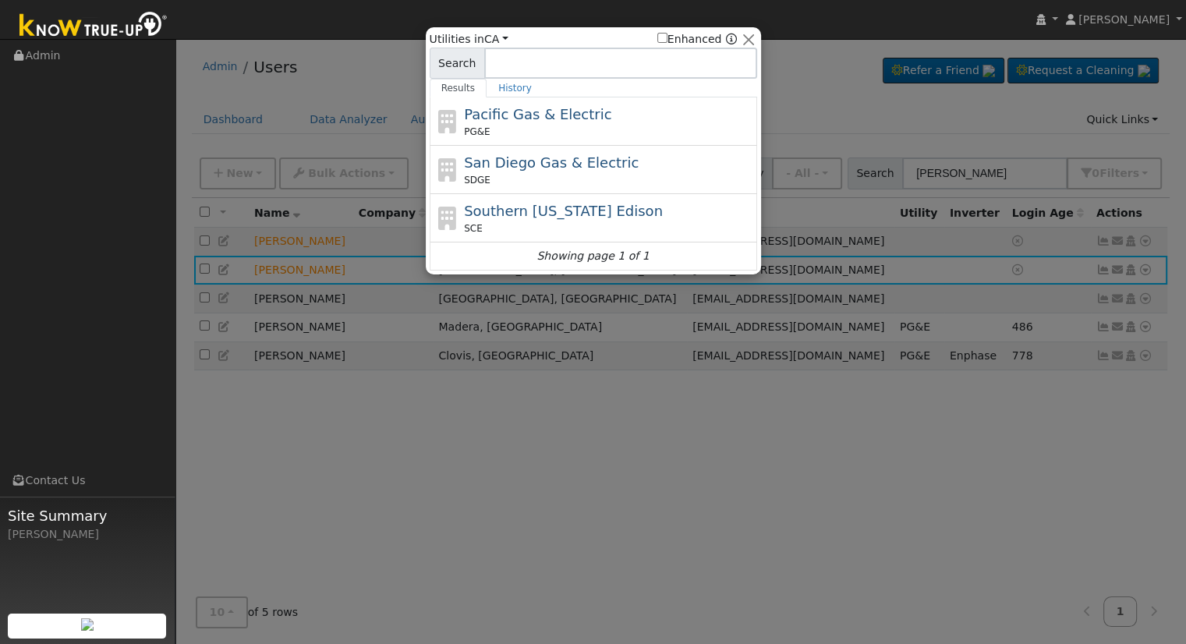
click at [603, 121] on div "Pacific Gas & Electric PG&E" at bounding box center [608, 121] width 289 height 35
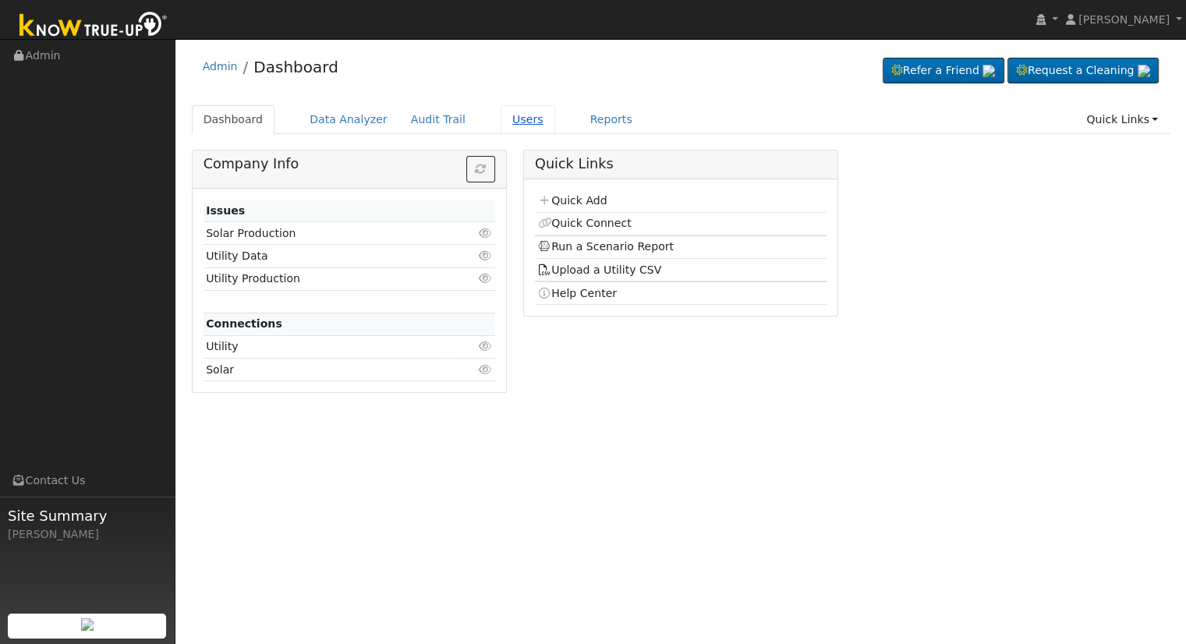
click at [506, 115] on link "Users" at bounding box center [527, 119] width 55 height 29
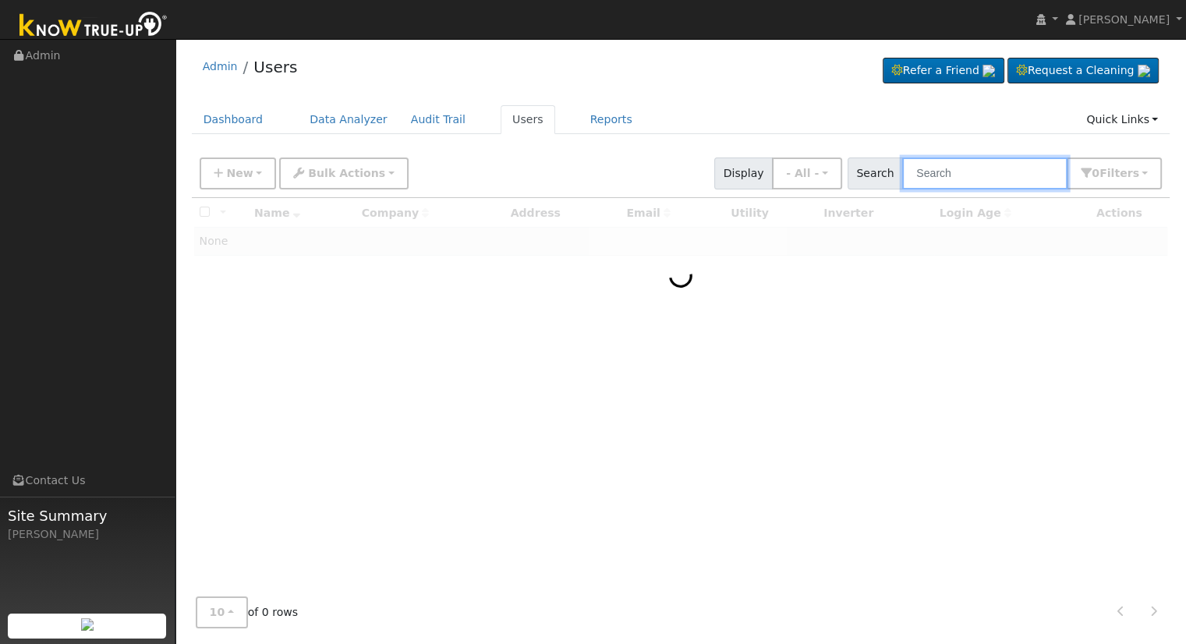
click at [960, 172] on input "text" at bounding box center [984, 173] width 165 height 32
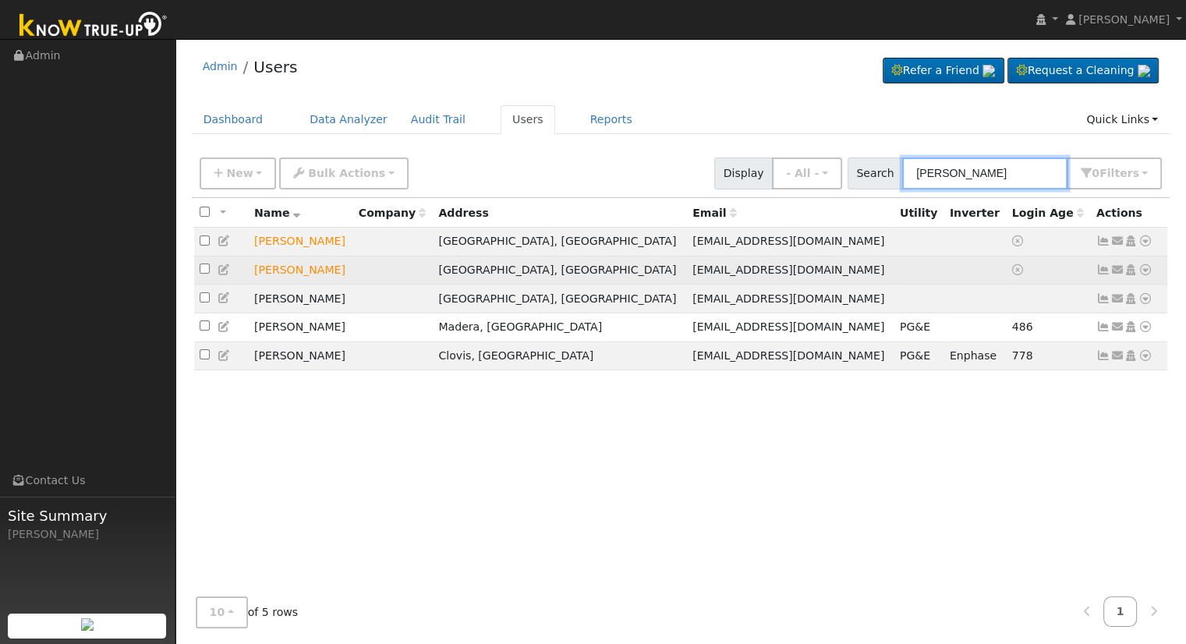
type input "[PERSON_NAME]"
click at [1130, 270] on icon at bounding box center [1130, 269] width 14 height 11
